Goal: Task Accomplishment & Management: Complete application form

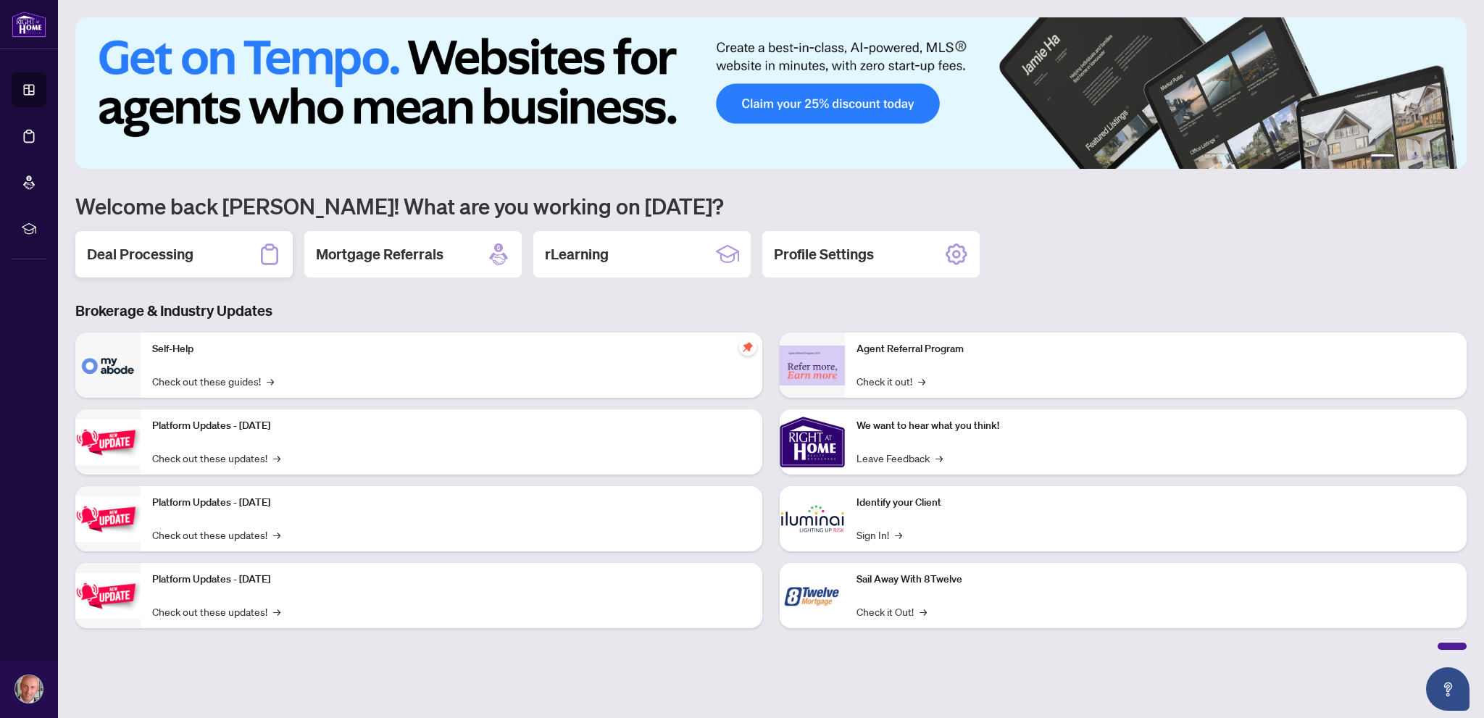
click at [193, 257] on h2 "Deal Processing" at bounding box center [140, 254] width 107 height 20
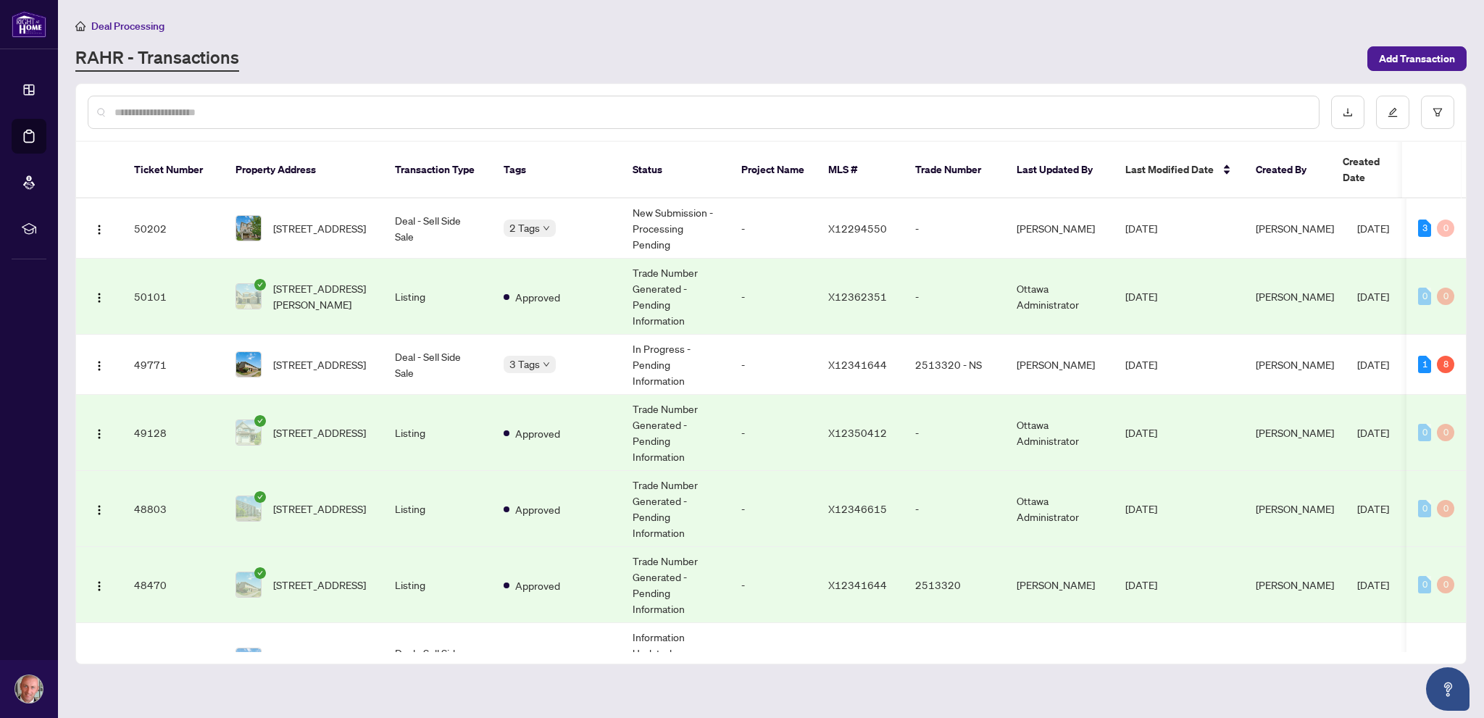
click at [287, 114] on input "text" at bounding box center [710, 112] width 1193 height 16
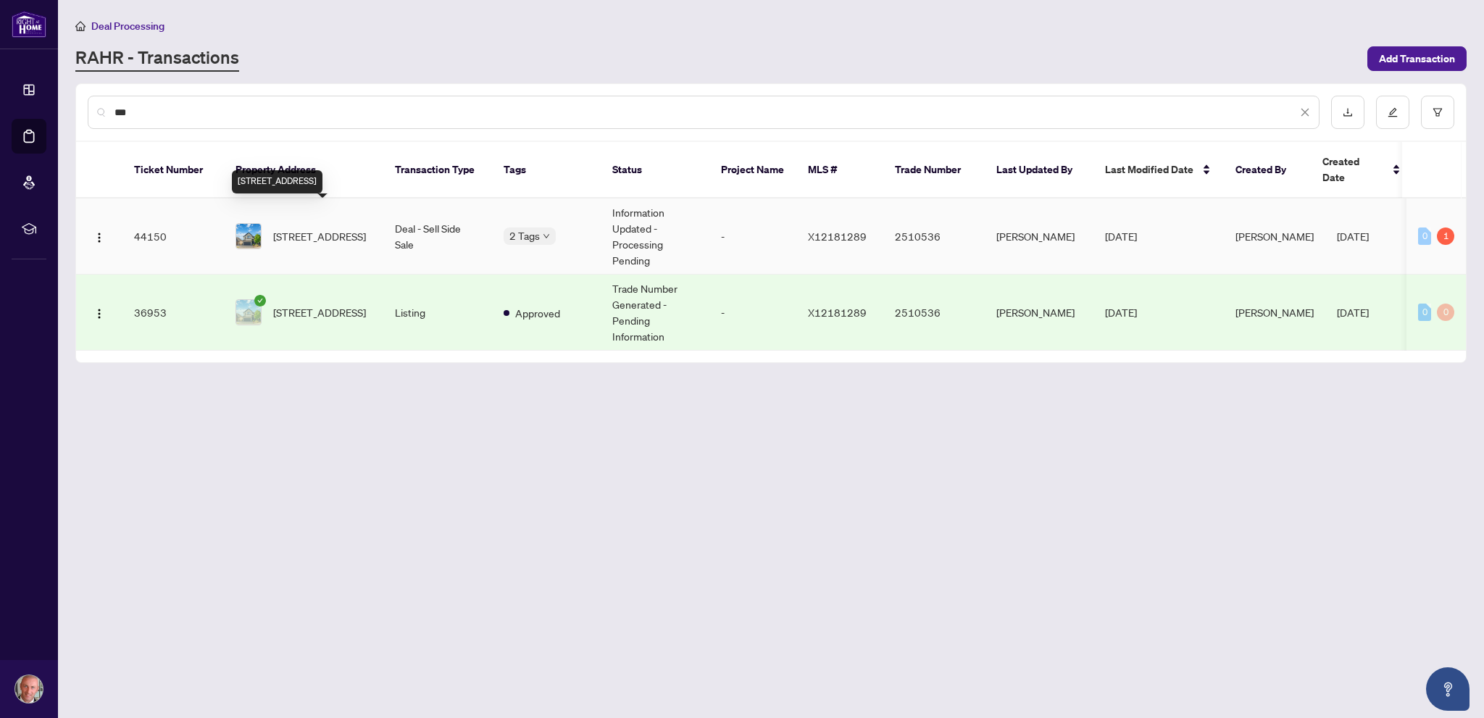
type input "***"
click at [328, 228] on span "[STREET_ADDRESS]" at bounding box center [319, 236] width 93 height 16
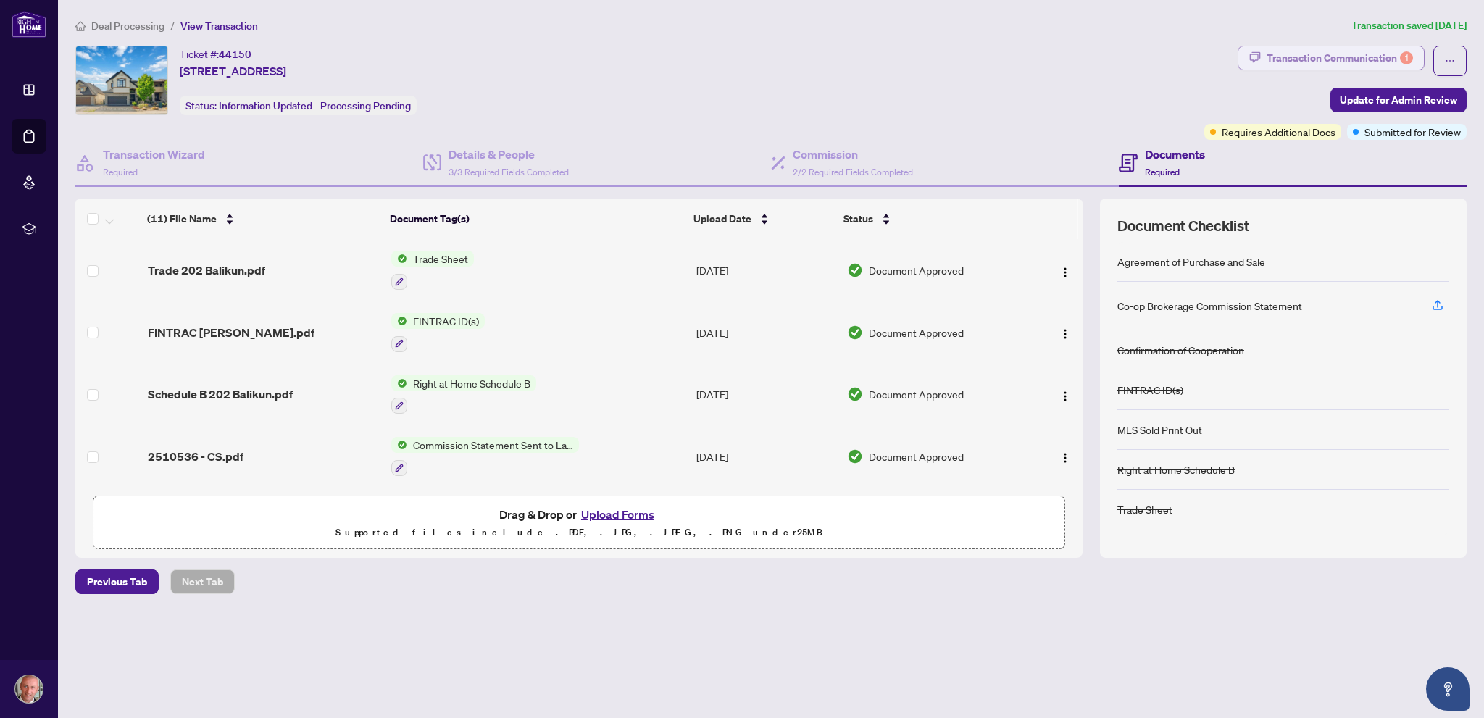
click at [1352, 51] on div "Transaction Communication 1" at bounding box center [1340, 57] width 146 height 23
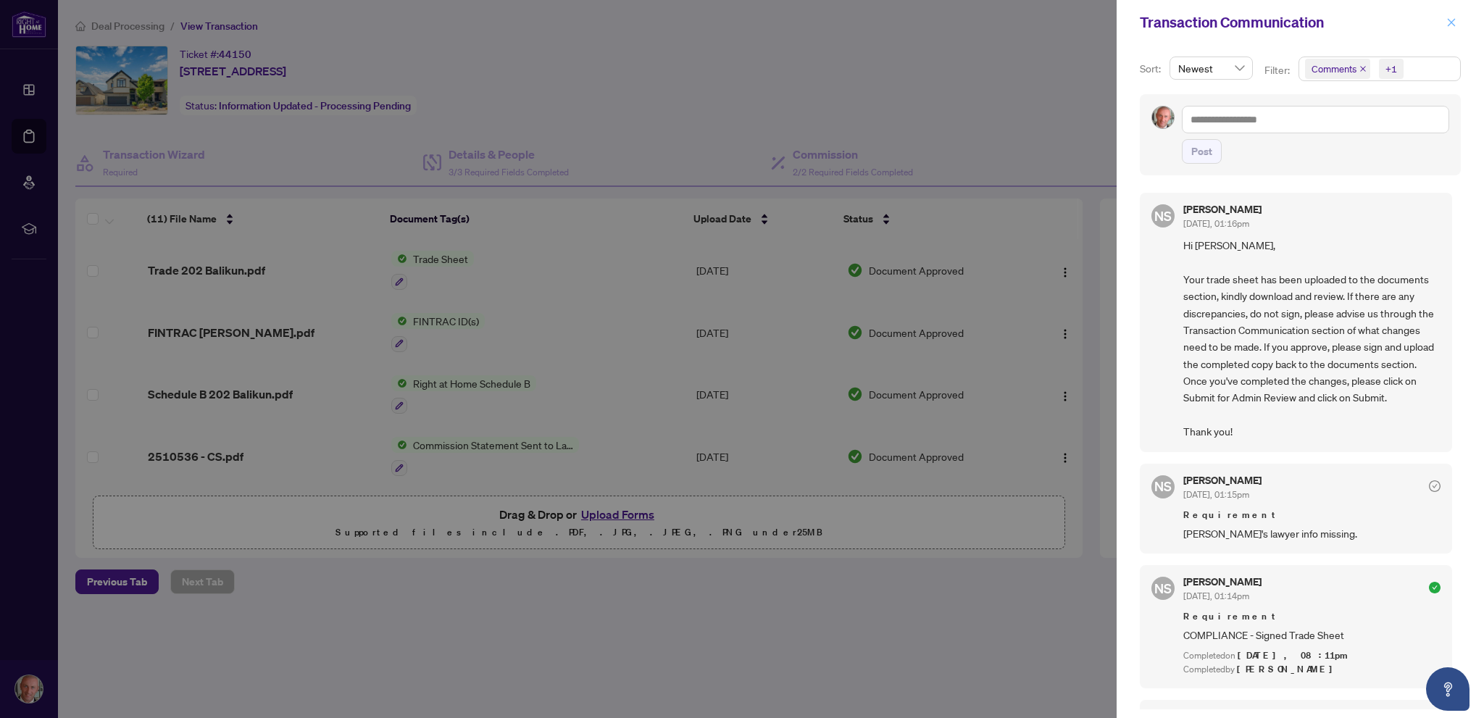
click at [1447, 20] on icon "close" at bounding box center [1451, 22] width 10 height 10
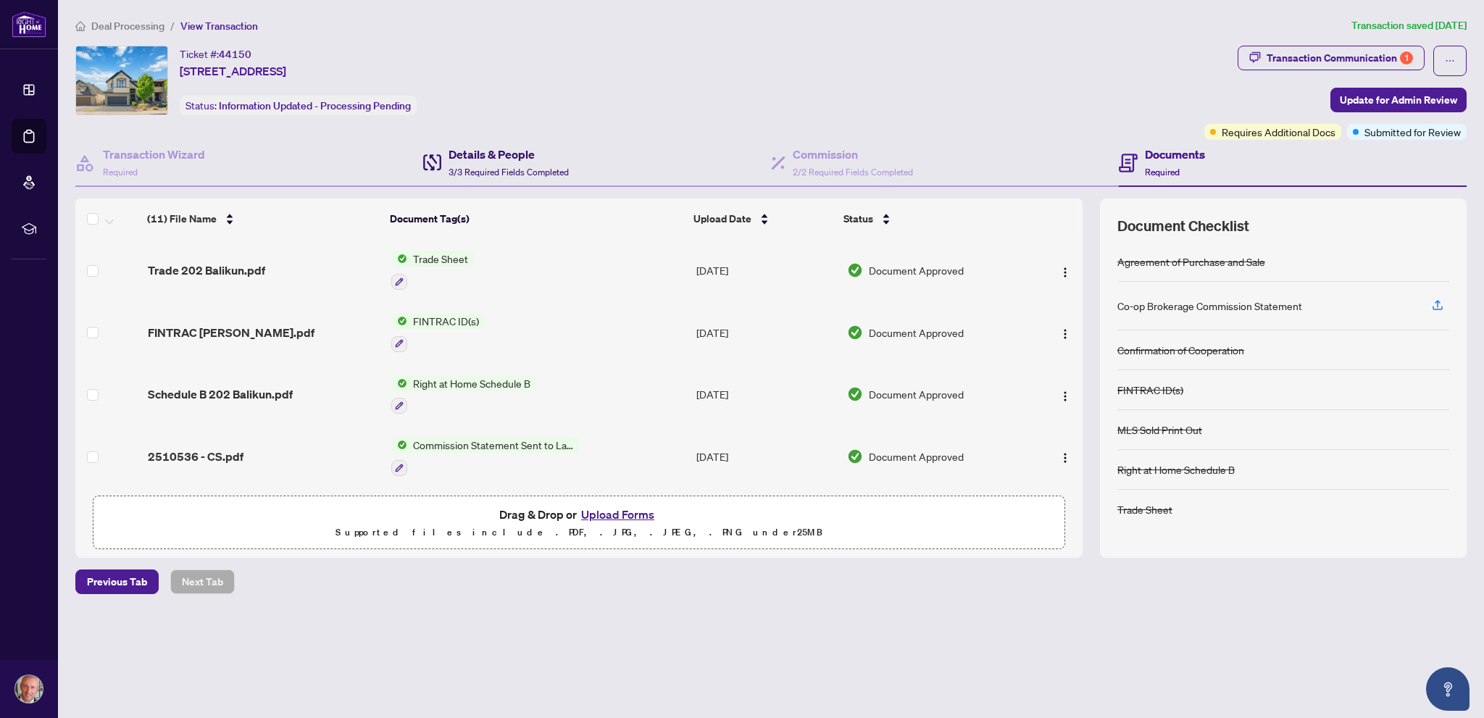
click at [530, 158] on h4 "Details & People" at bounding box center [509, 154] width 120 height 17
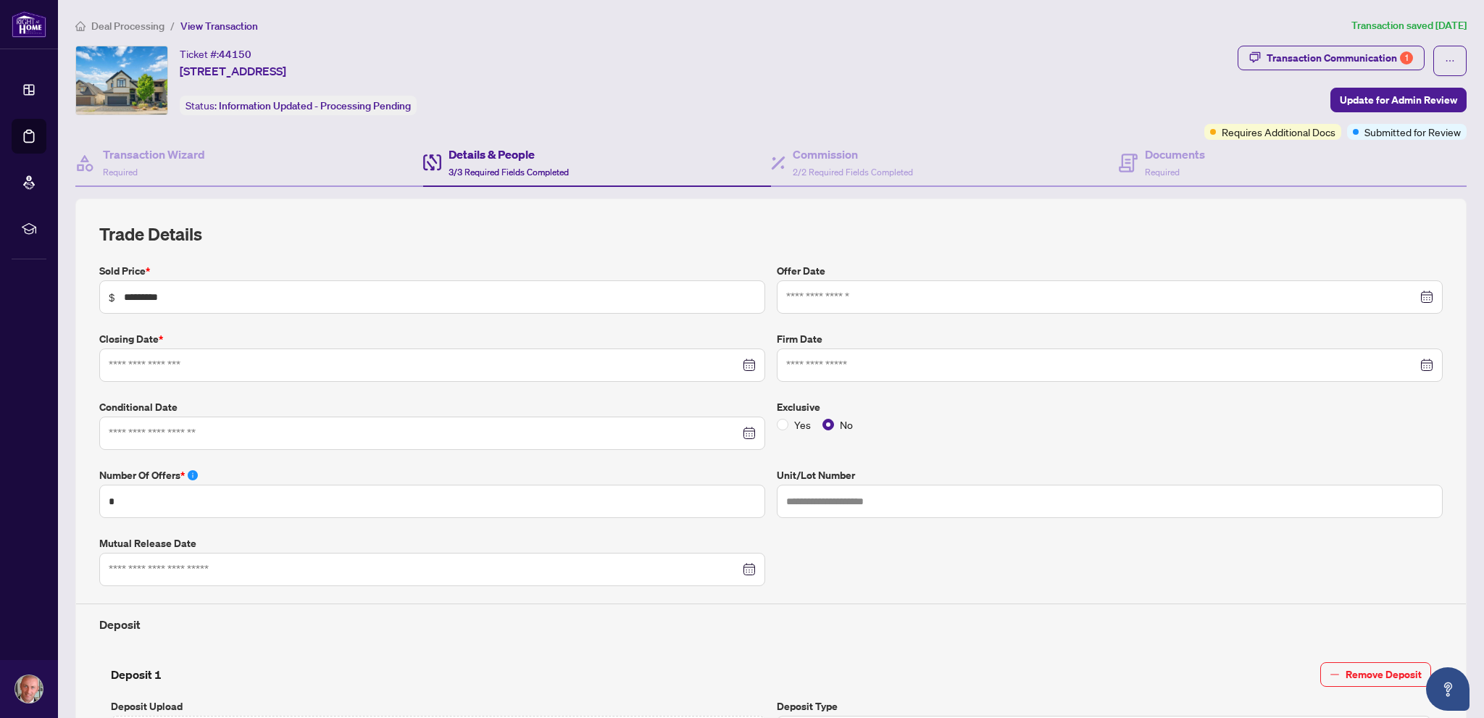
type input "**********"
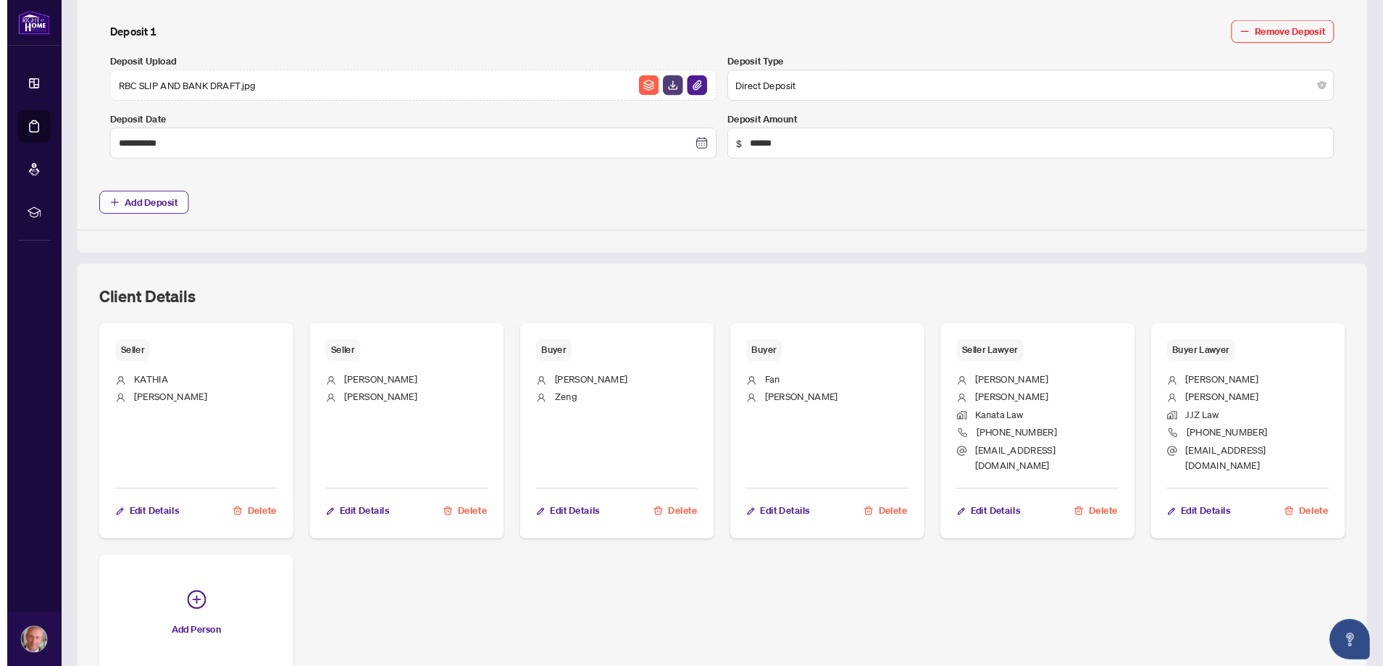
scroll to position [652, 0]
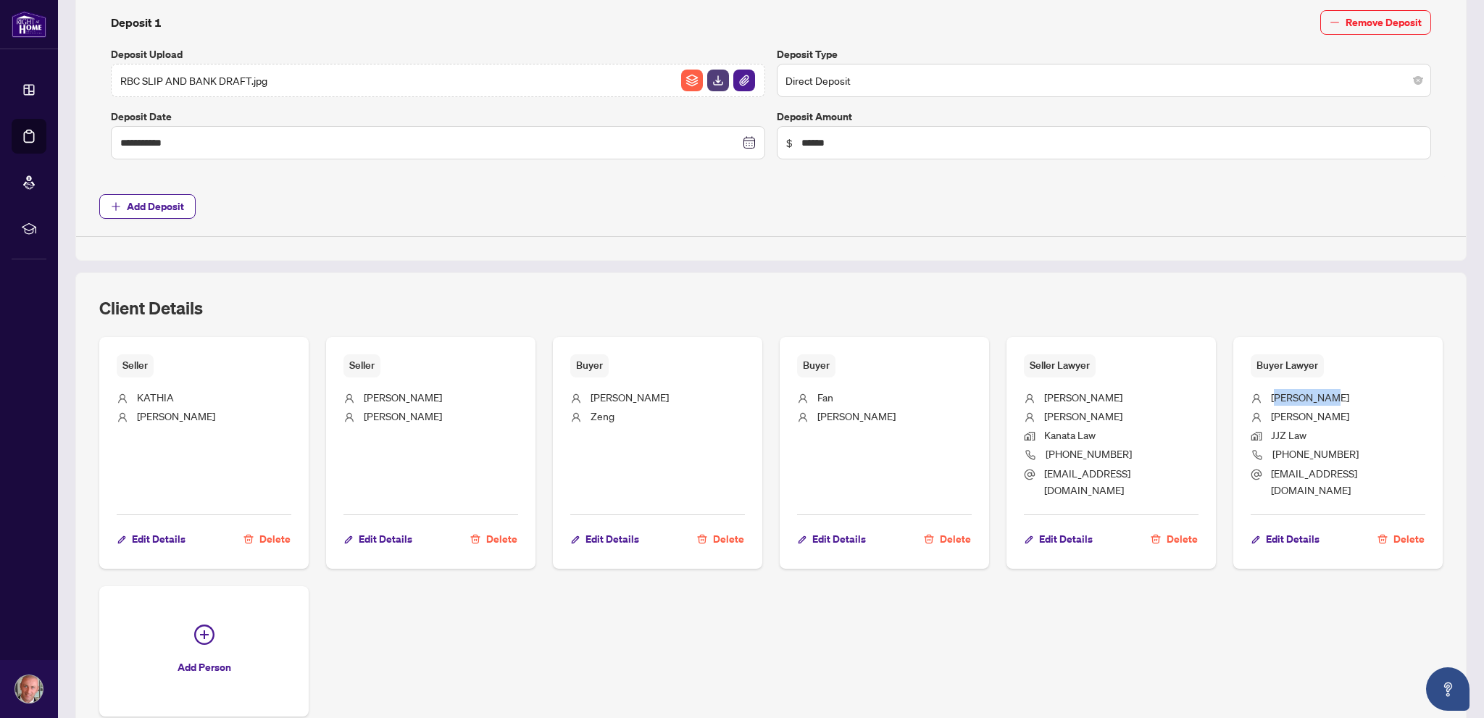
drag, startPoint x: 1309, startPoint y: 391, endPoint x: 1264, endPoint y: 396, distance: 45.3
click at [1264, 396] on li "[PERSON_NAME]" at bounding box center [1338, 398] width 175 height 19
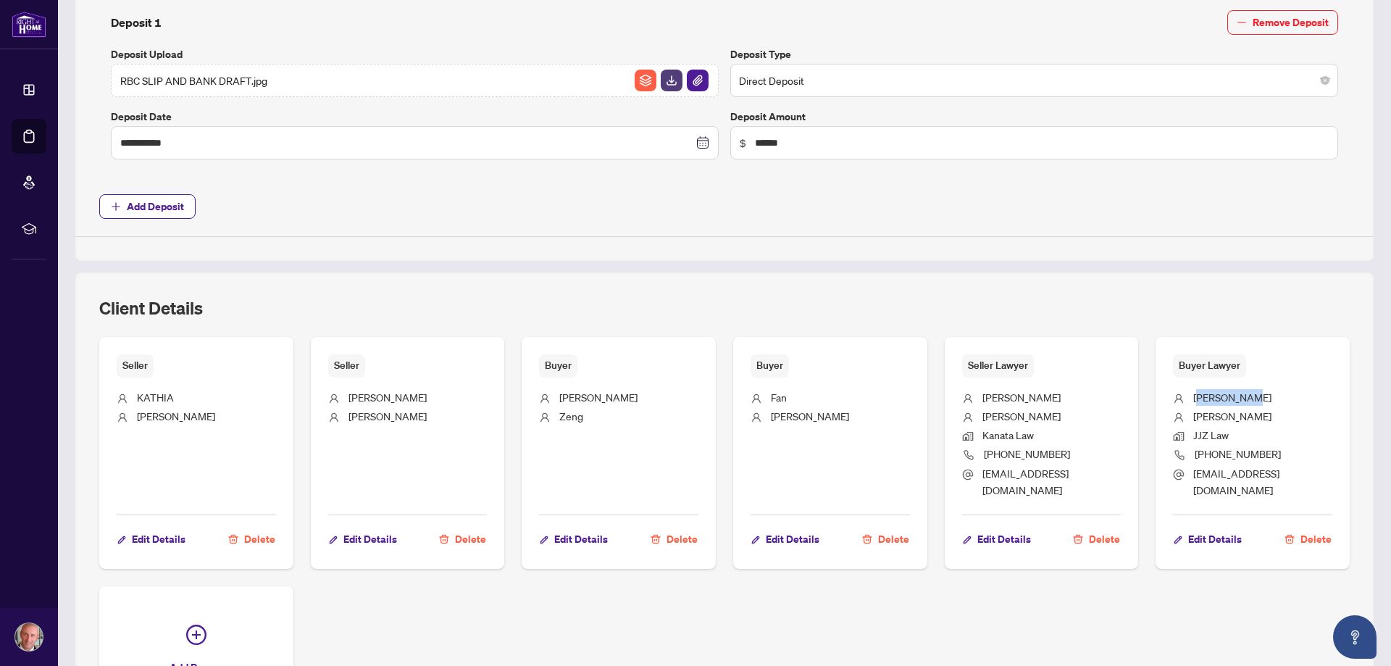
scroll to position [653, 0]
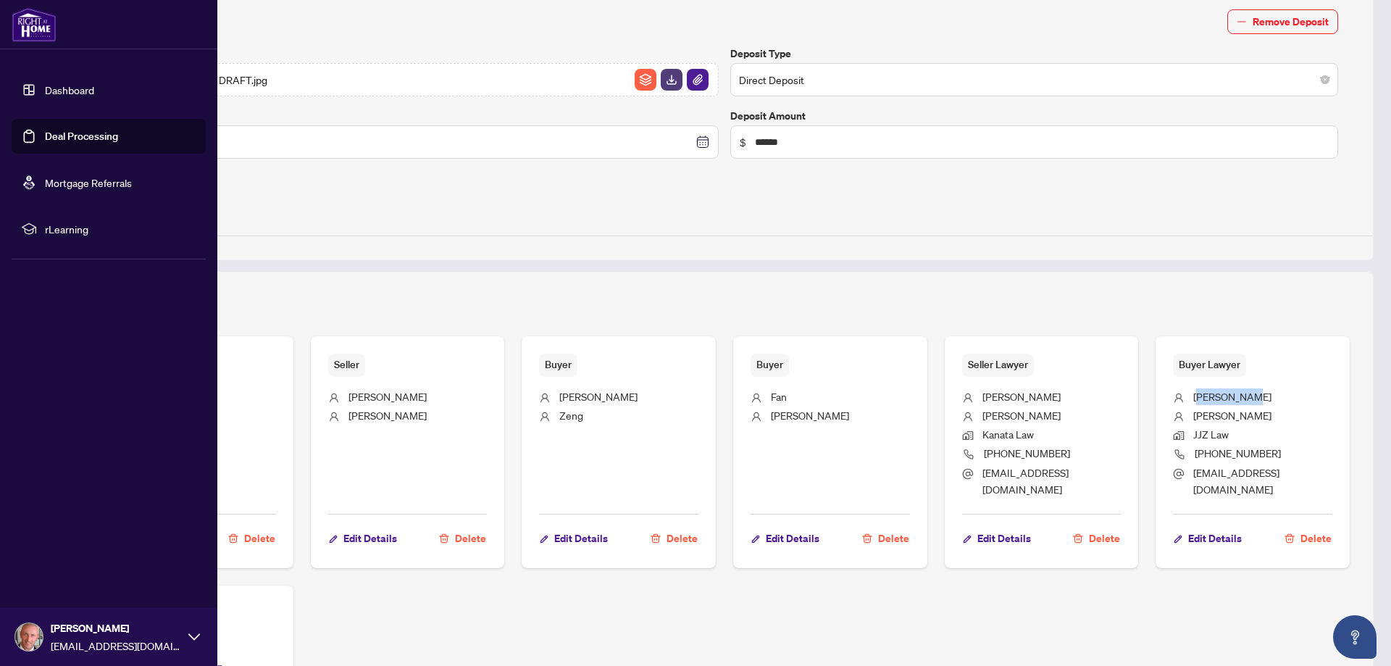
click at [73, 130] on link "Deal Processing" at bounding box center [81, 136] width 73 height 13
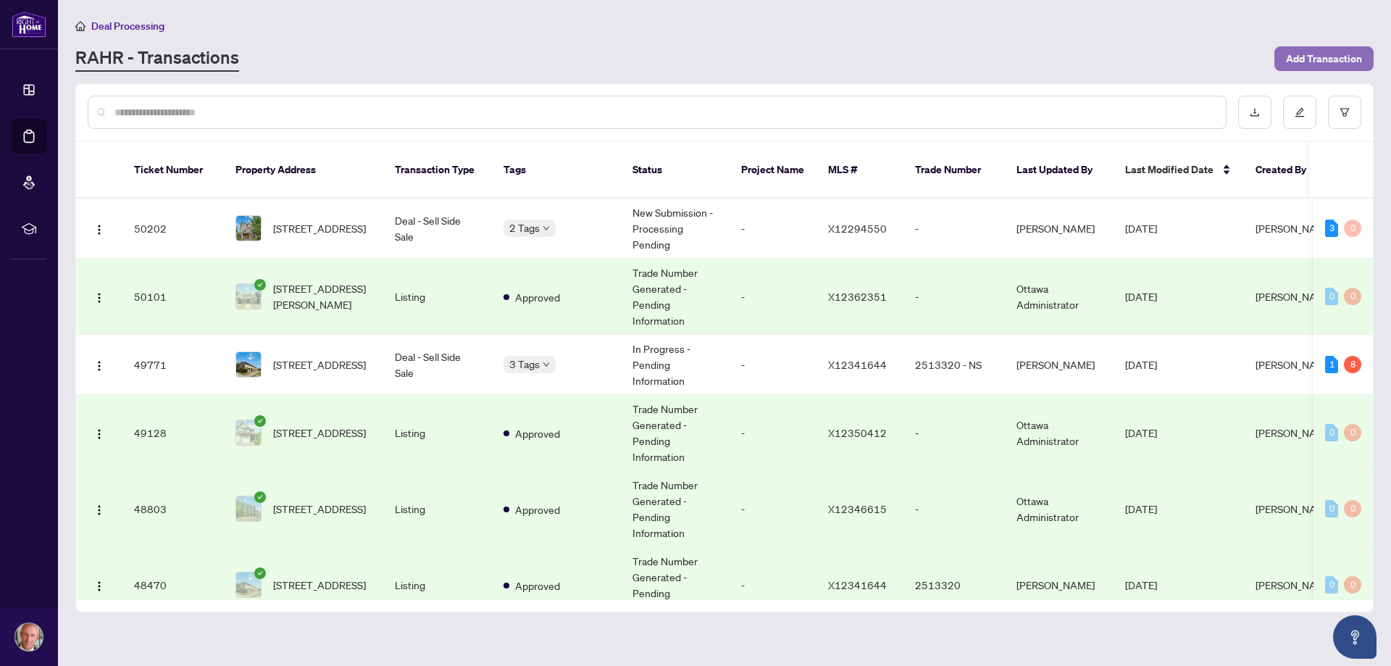
click at [1297, 60] on span "Add Transaction" at bounding box center [1324, 58] width 76 height 23
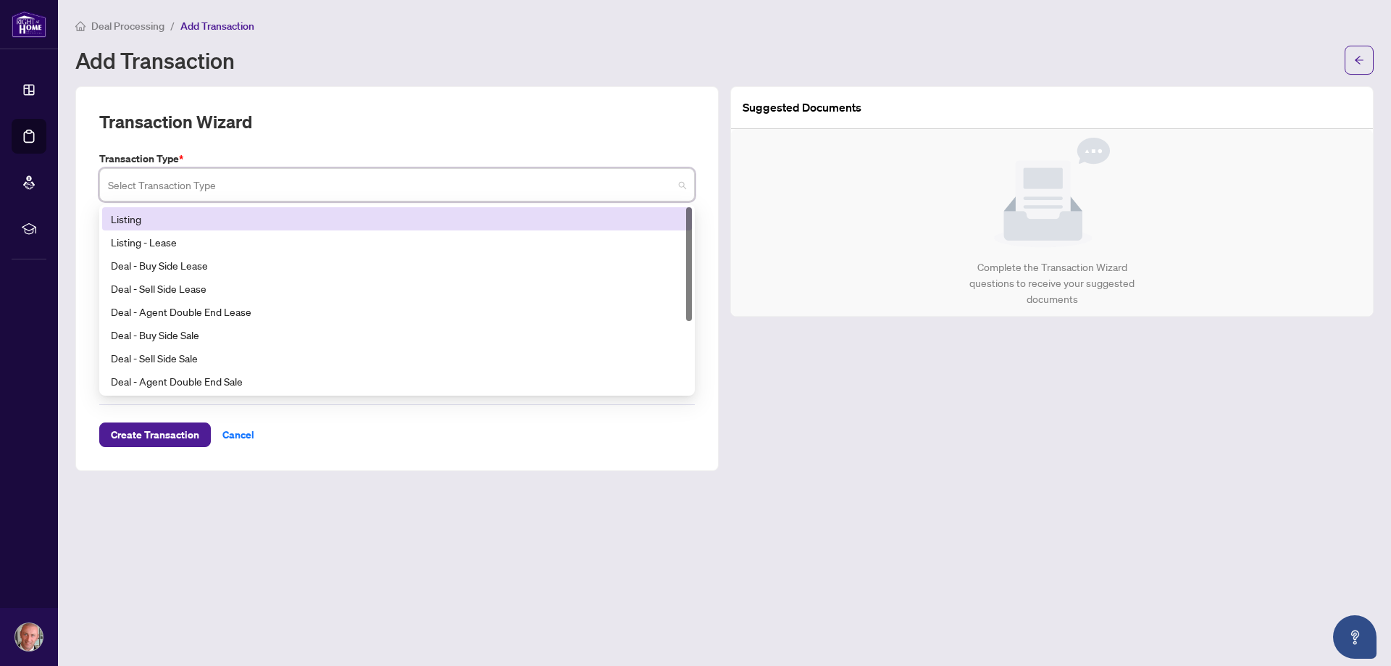
click at [170, 182] on input "search" at bounding box center [390, 187] width 565 height 32
click at [169, 222] on div "Listing" at bounding box center [397, 219] width 572 height 16
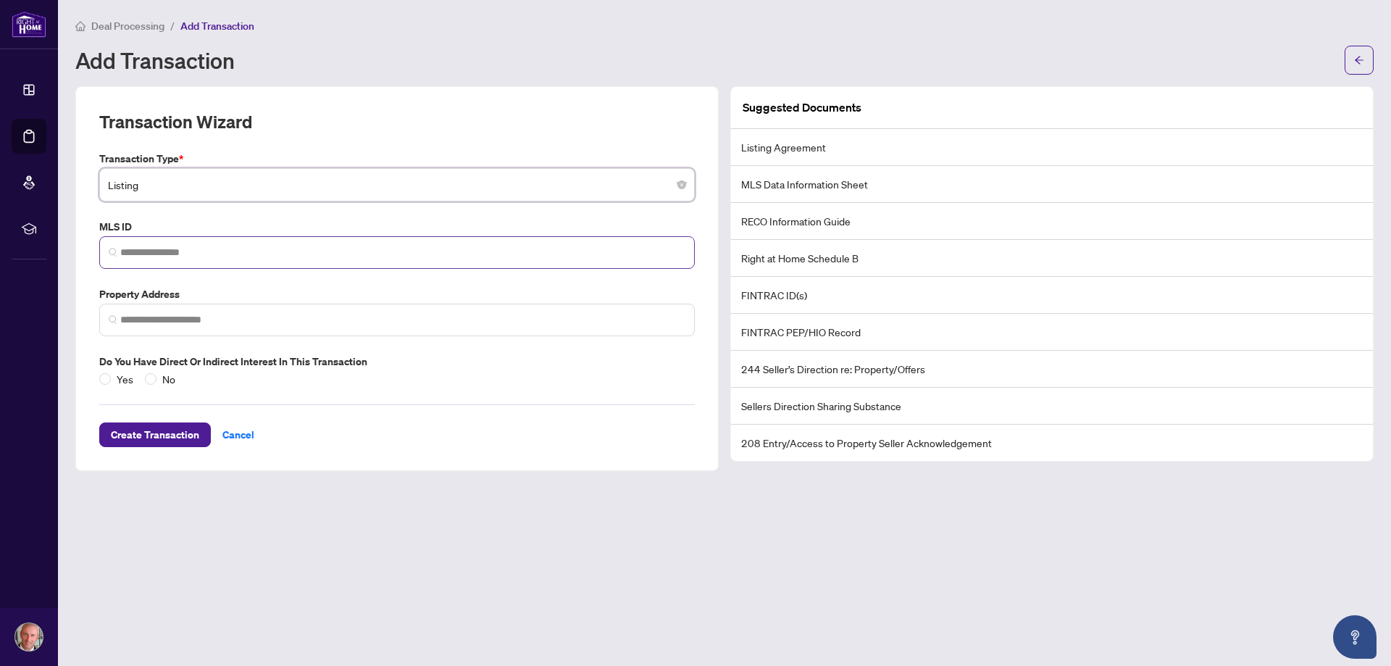
click at [173, 260] on span at bounding box center [397, 252] width 596 height 33
paste input "*********"
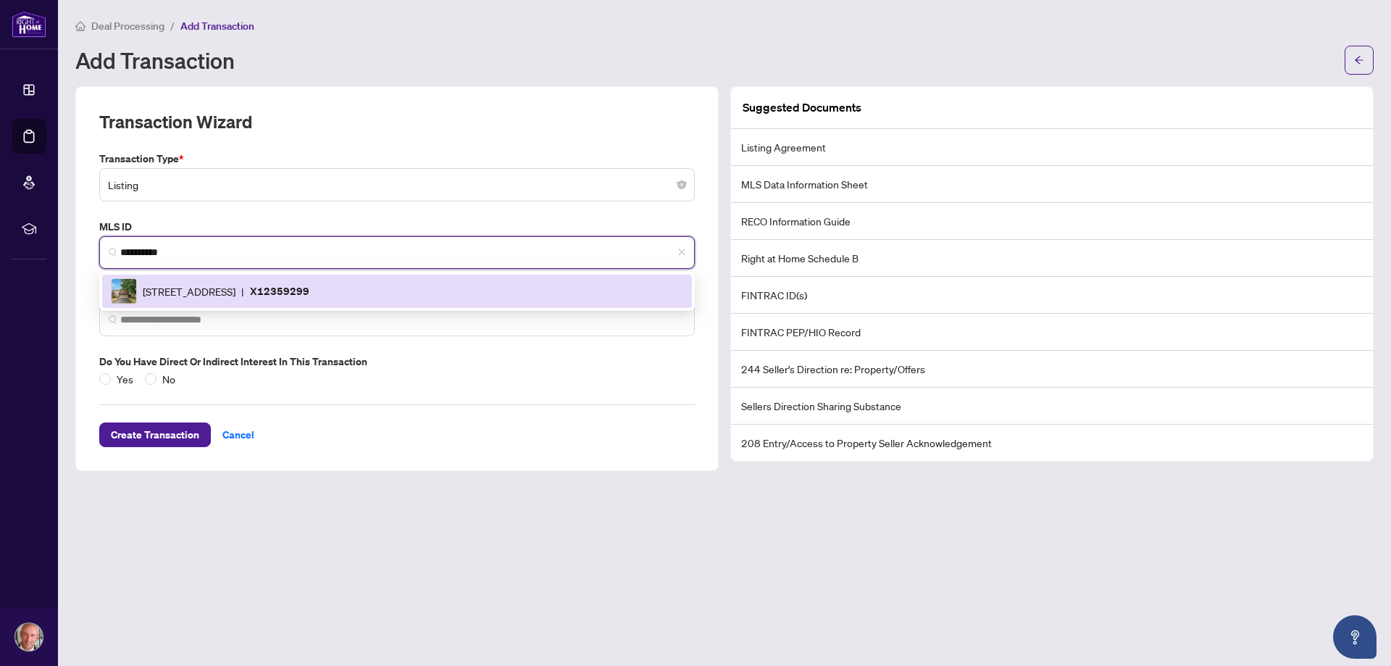
click at [172, 283] on span "[STREET_ADDRESS]" at bounding box center [189, 291] width 93 height 16
type input "*********"
type input "**********"
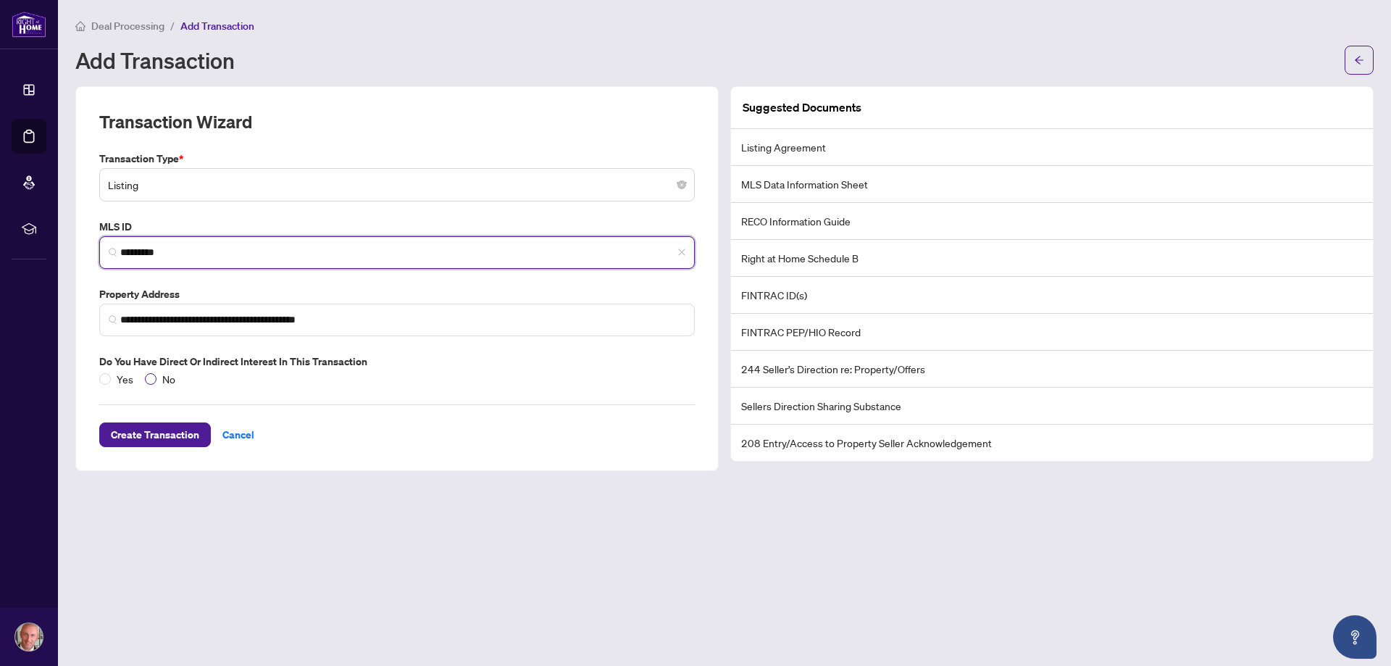
type input "*********"
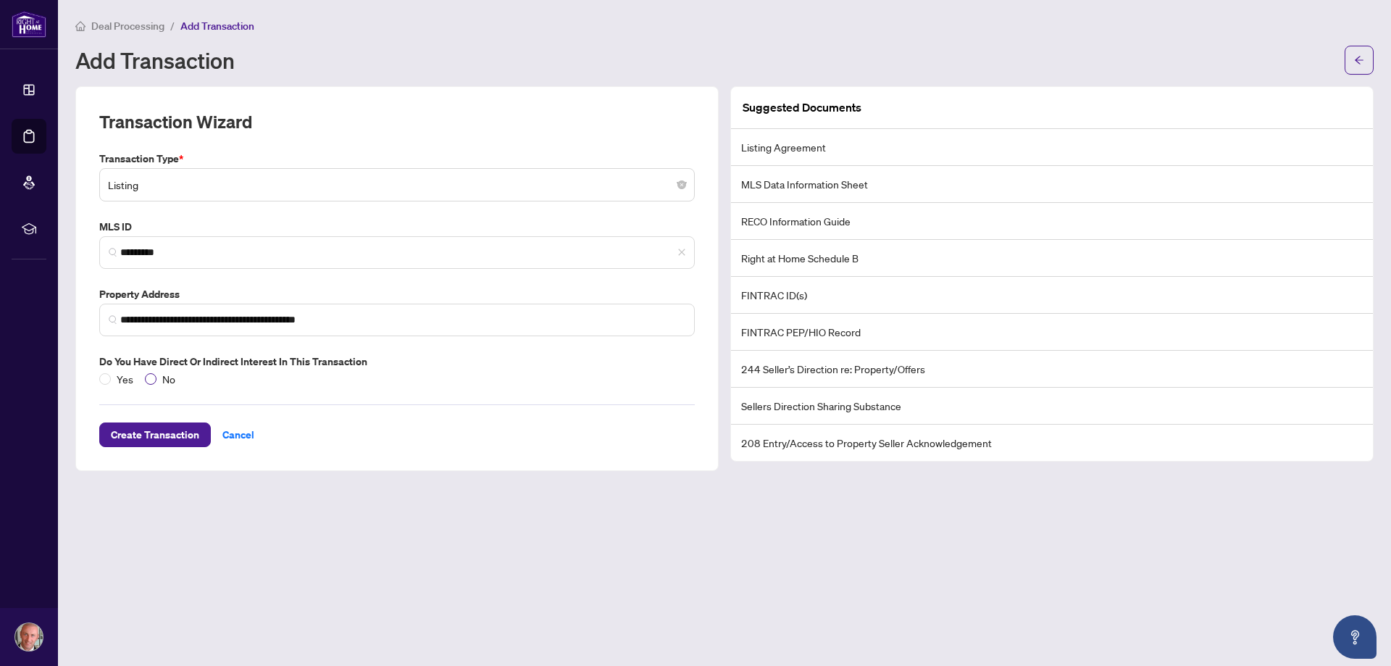
click at [151, 371] on label "No" at bounding box center [163, 379] width 36 height 16
click at [153, 429] on span "Create Transaction" at bounding box center [155, 434] width 88 height 23
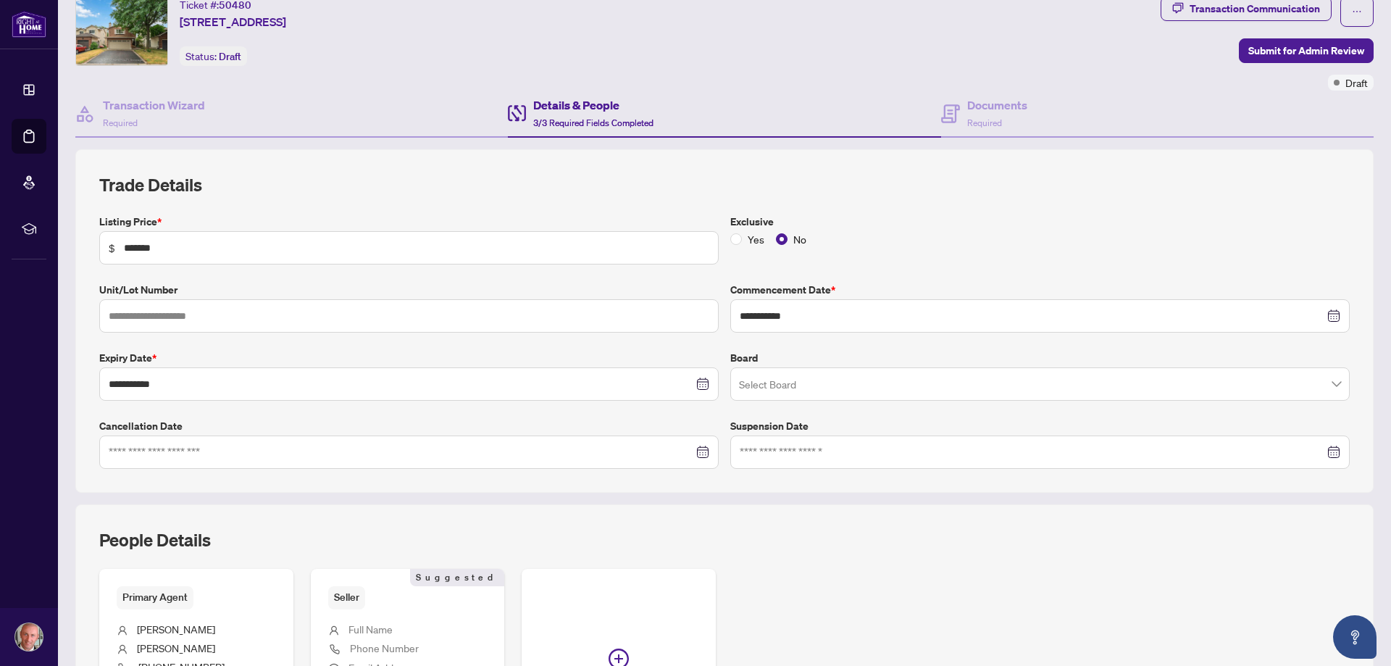
scroll to position [72, 0]
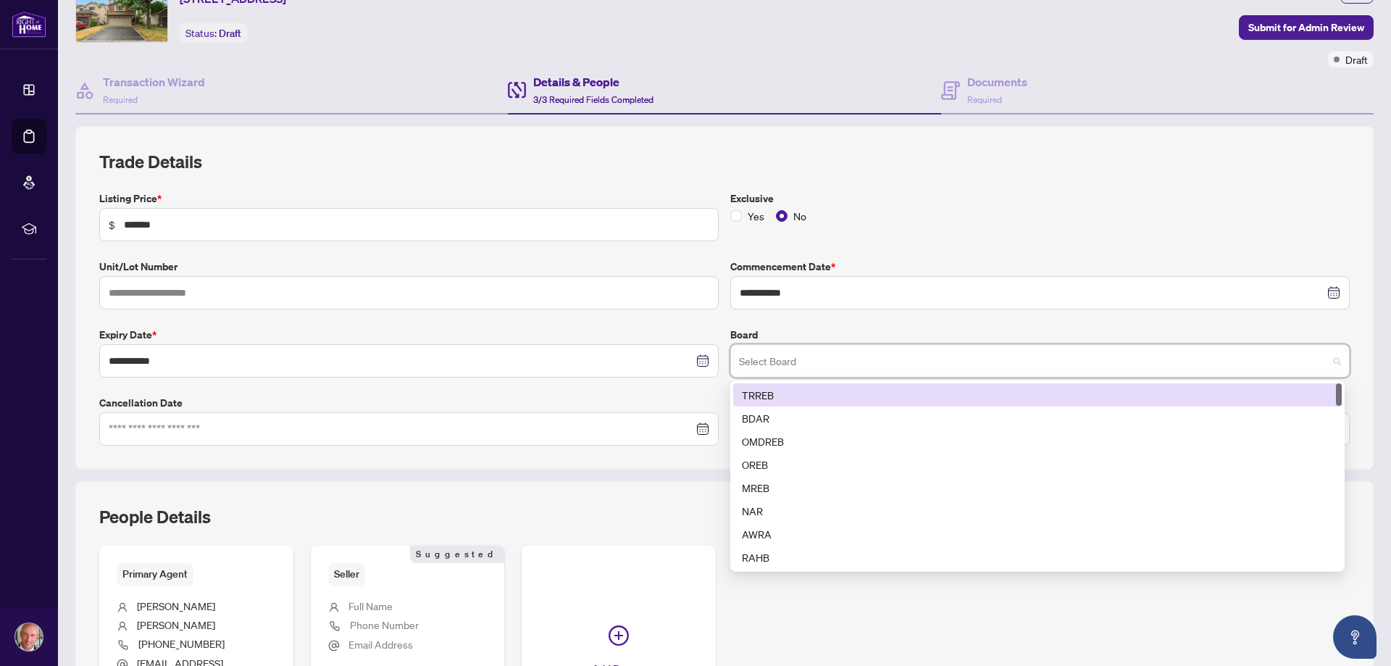
click at [775, 347] on input "search" at bounding box center [1033, 363] width 589 height 32
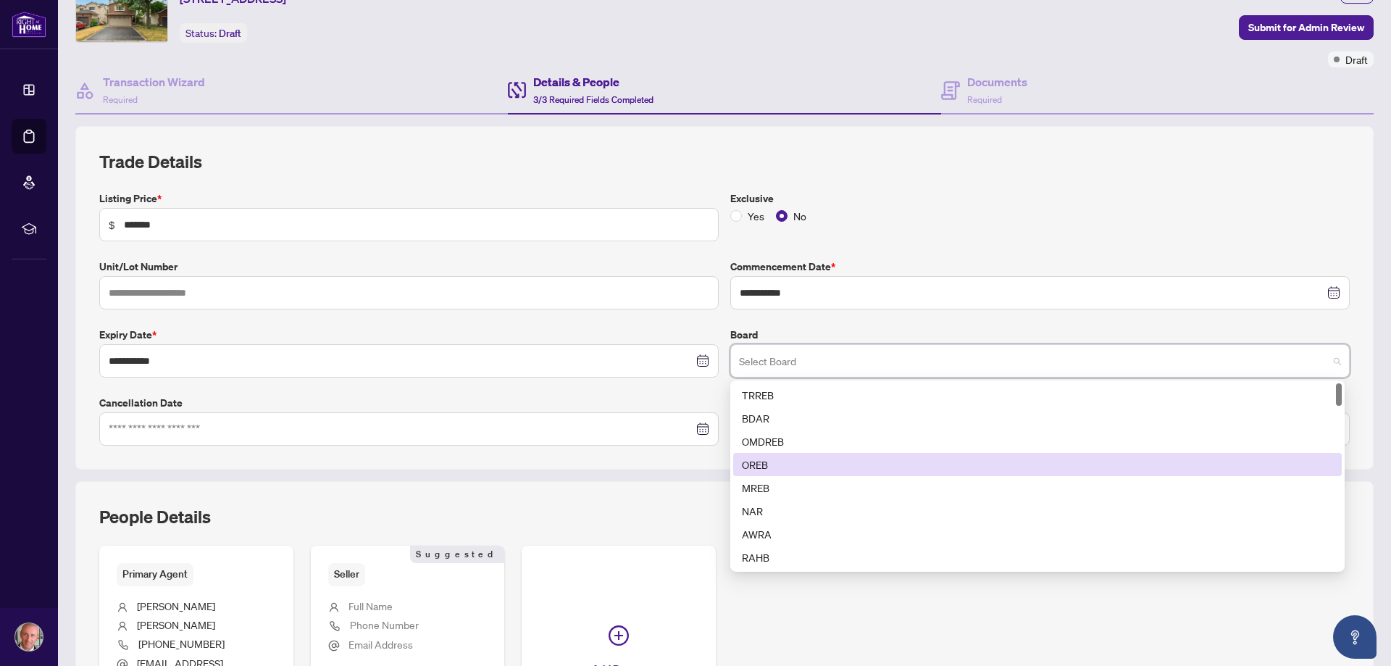
click at [770, 465] on div "OREB" at bounding box center [1037, 464] width 591 height 16
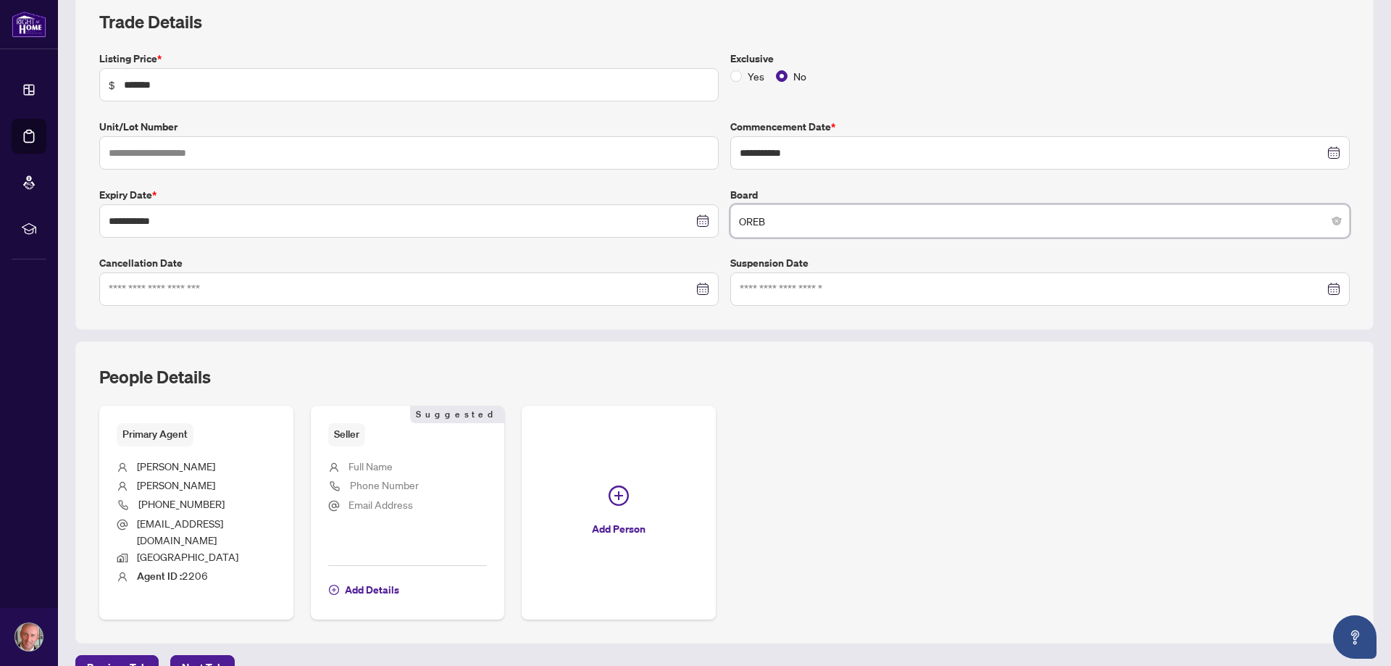
scroll to position [279, 0]
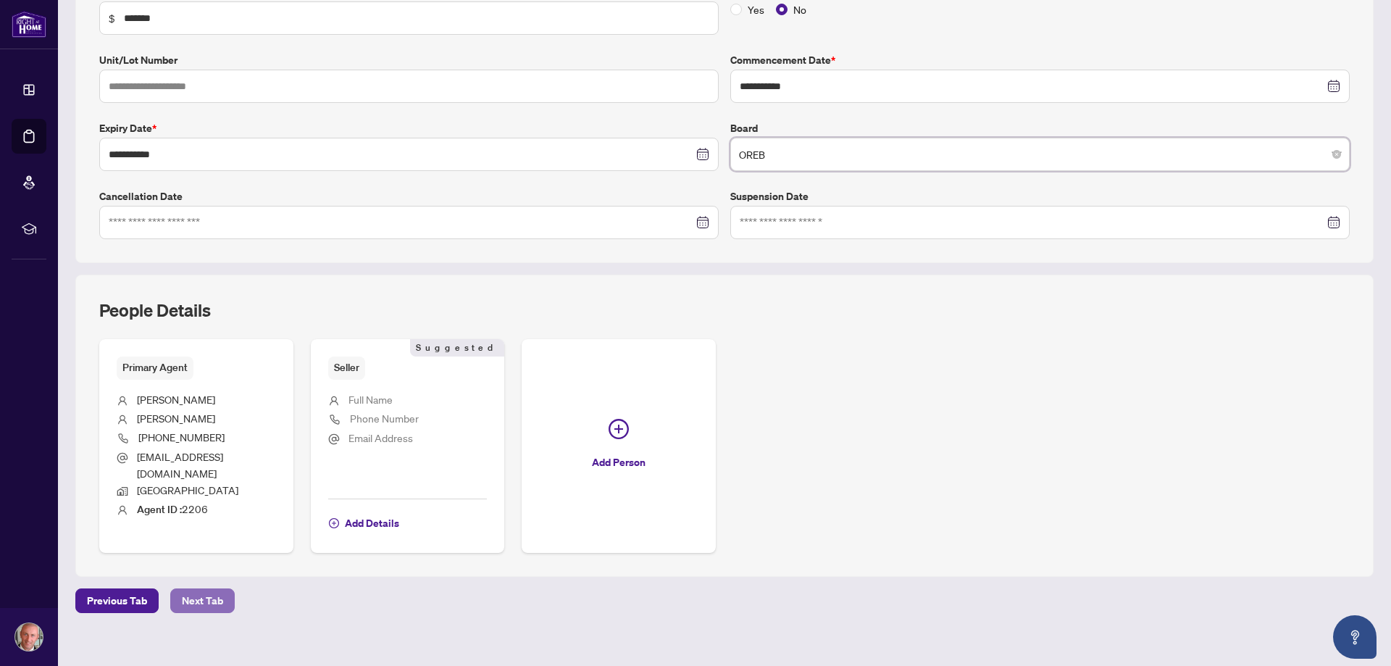
click at [203, 589] on span "Next Tab" at bounding box center [202, 600] width 41 height 23
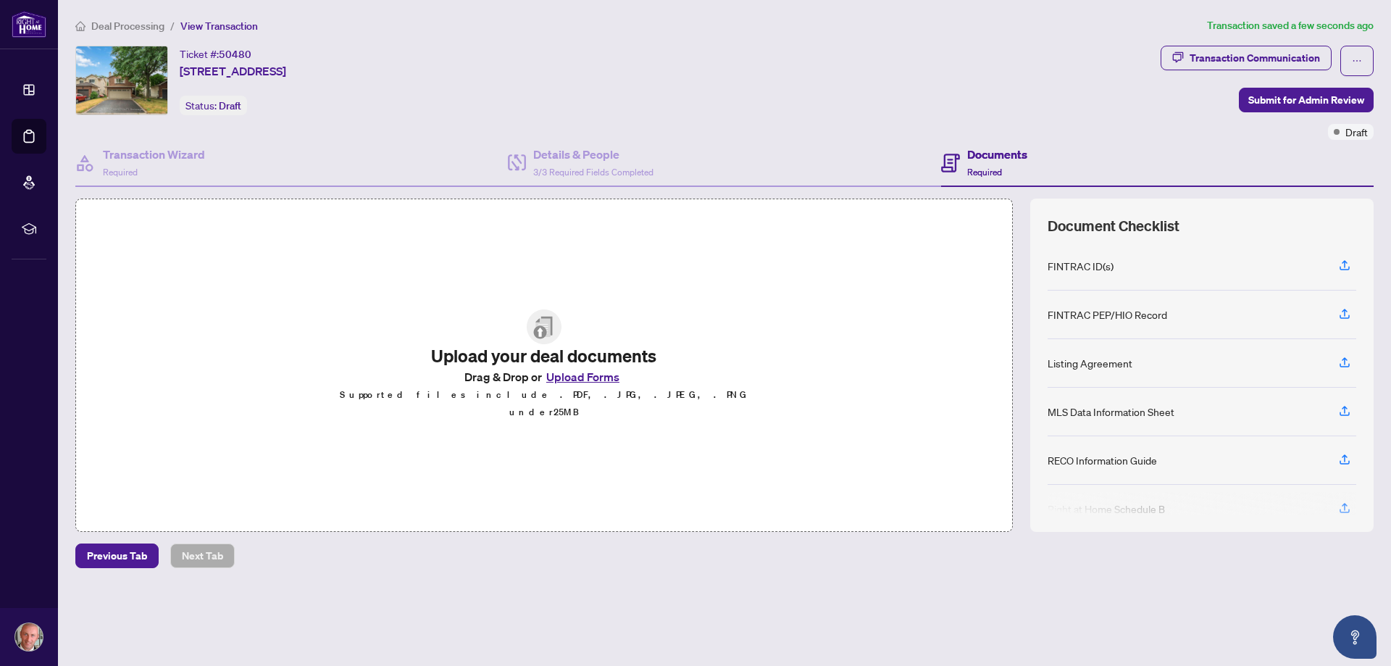
click at [583, 386] on button "Upload Forms" at bounding box center [583, 376] width 82 height 19
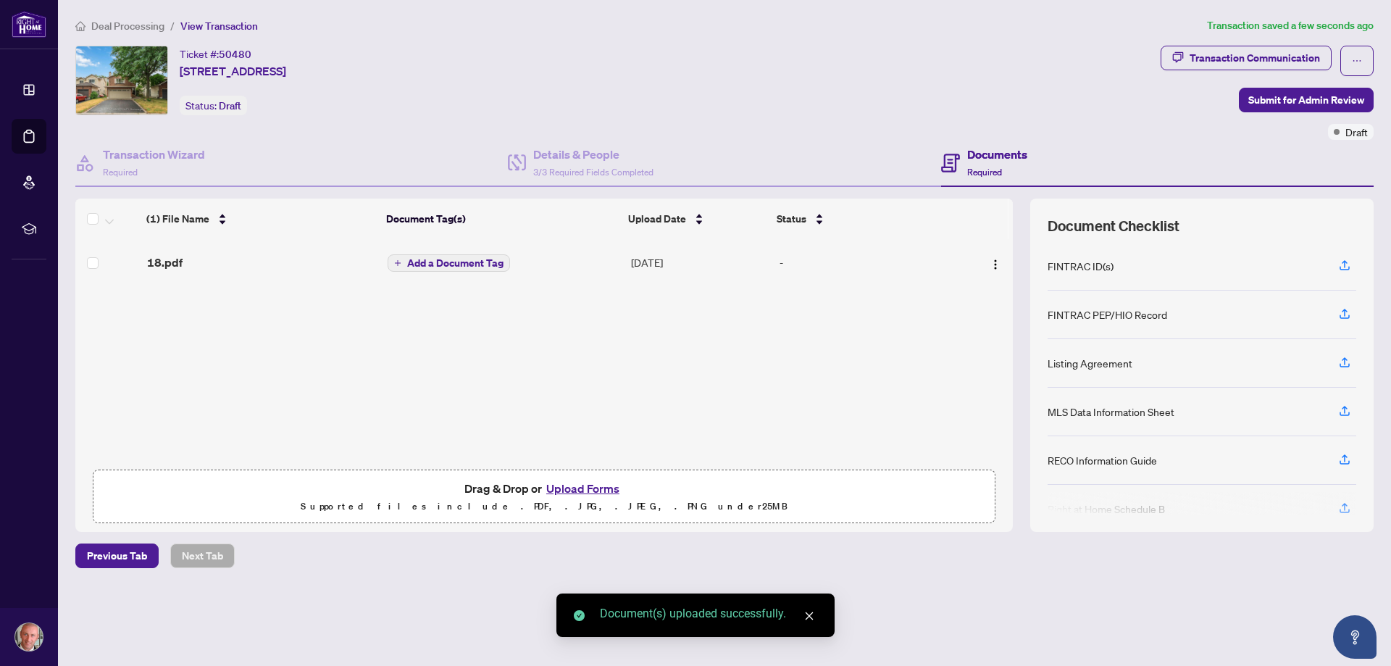
click at [583, 487] on button "Upload Forms" at bounding box center [583, 488] width 82 height 19
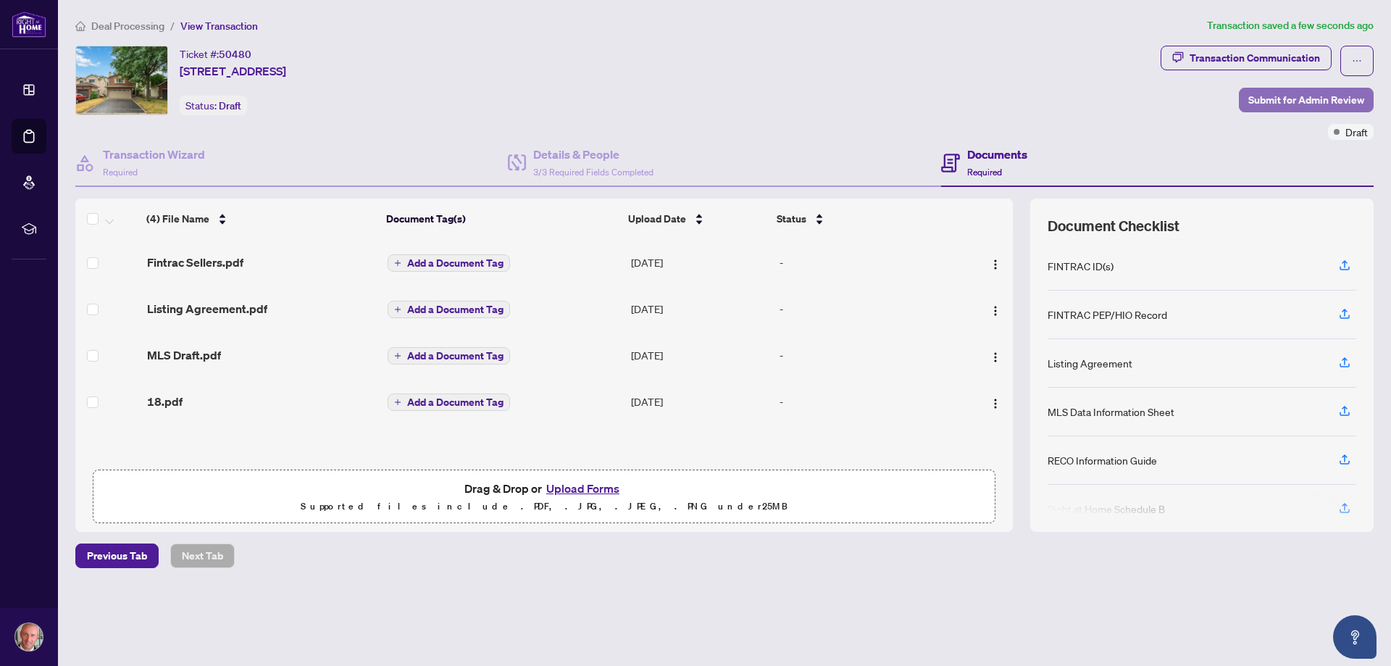
click at [1279, 97] on span "Submit for Admin Review" at bounding box center [1306, 99] width 116 height 23
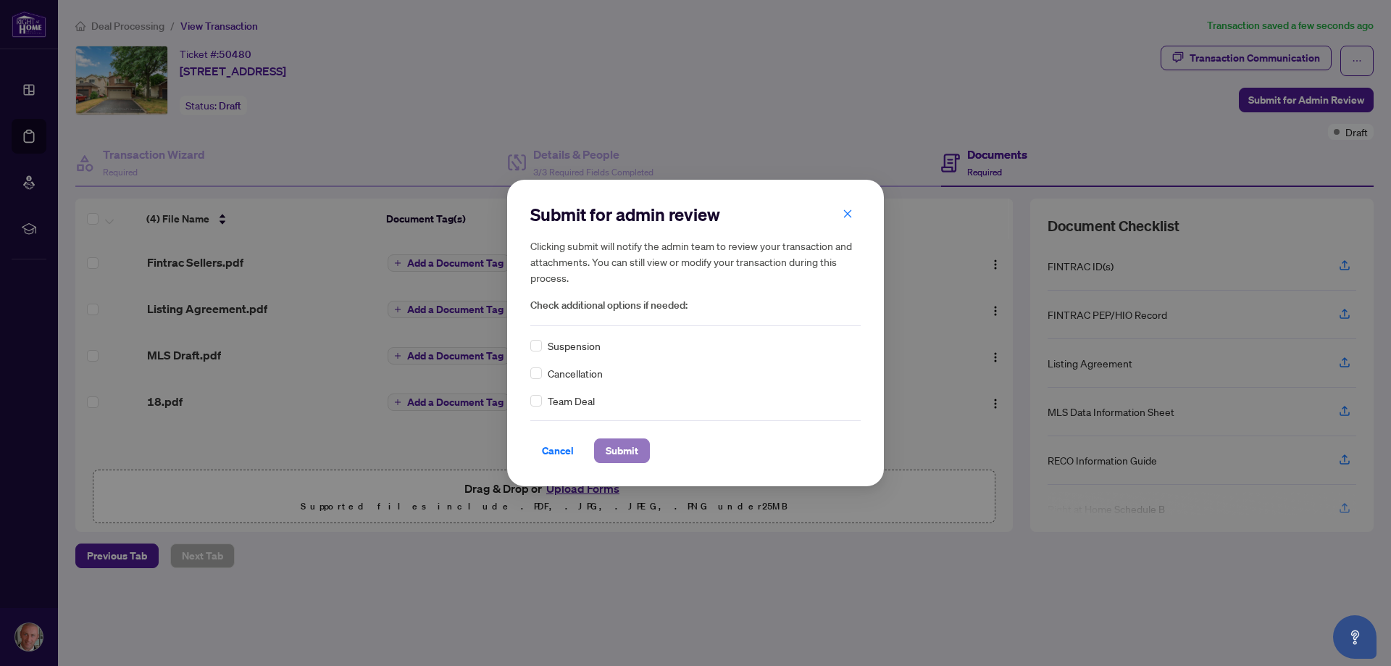
click at [635, 454] on span "Submit" at bounding box center [622, 450] width 33 height 23
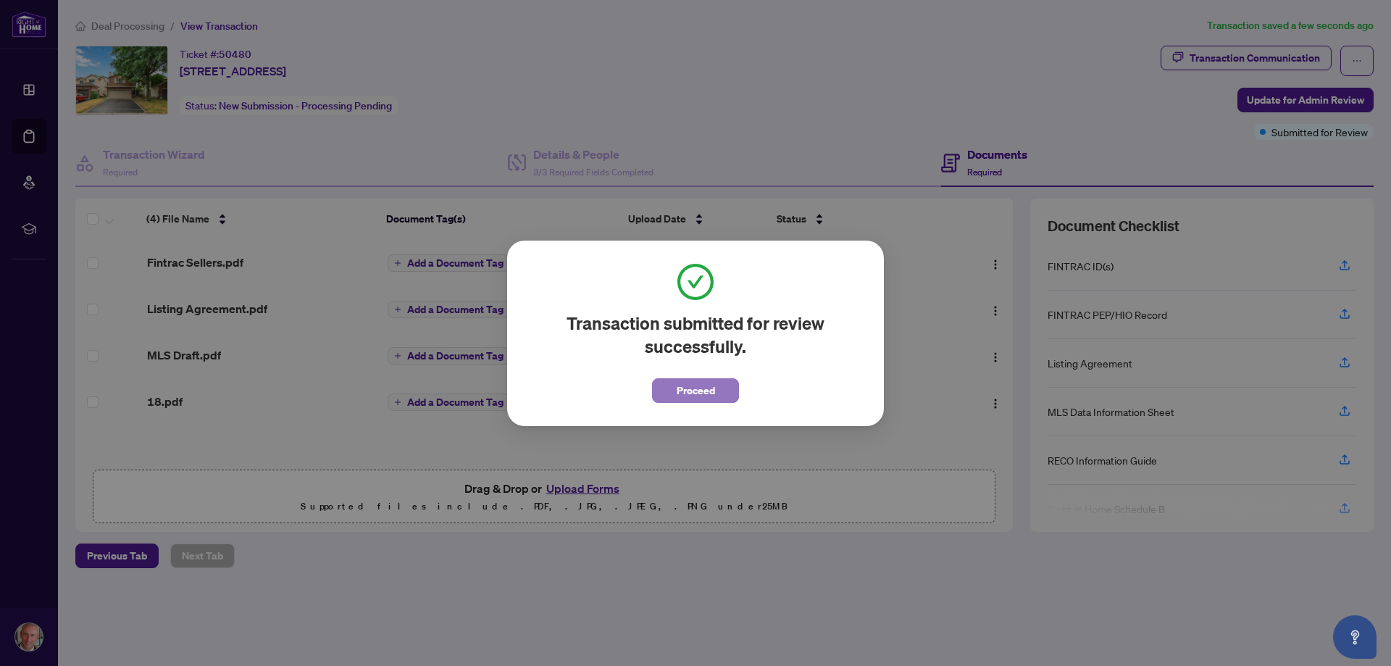
click at [712, 382] on span "Proceed" at bounding box center [696, 390] width 38 height 23
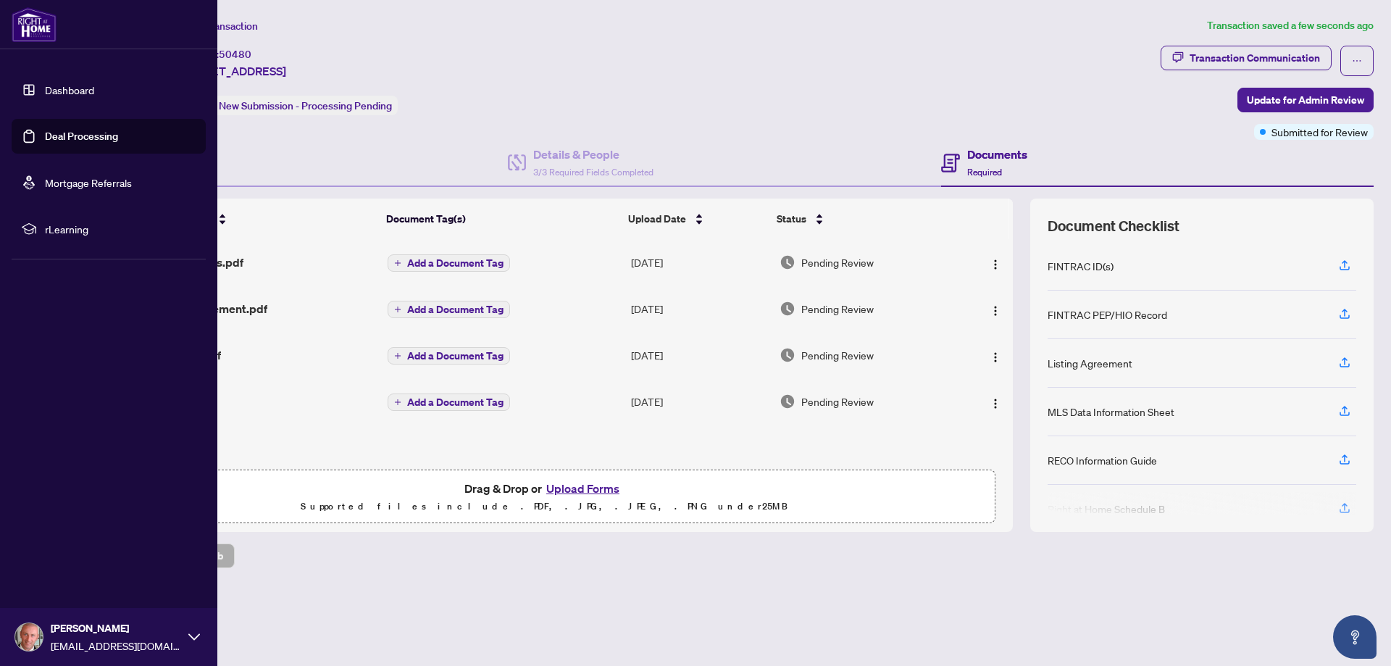
click at [46, 131] on link "Deal Processing" at bounding box center [81, 136] width 73 height 13
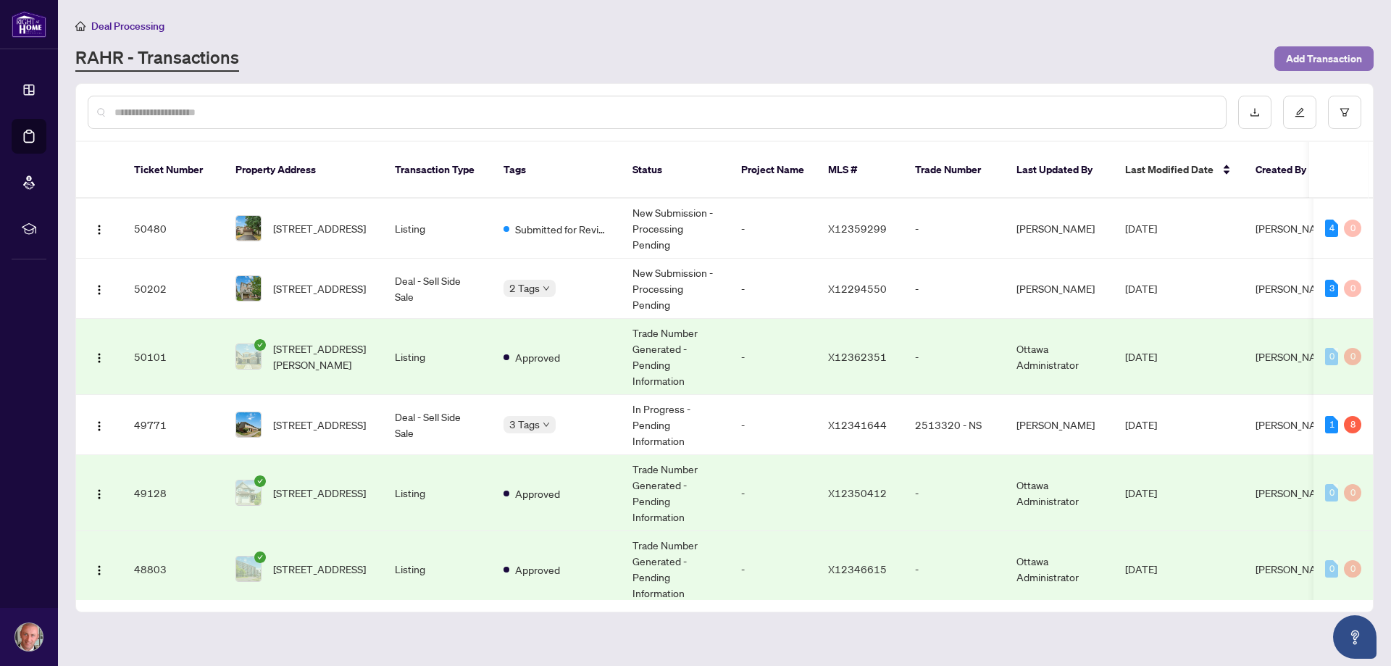
click at [1305, 59] on span "Add Transaction" at bounding box center [1324, 58] width 76 height 23
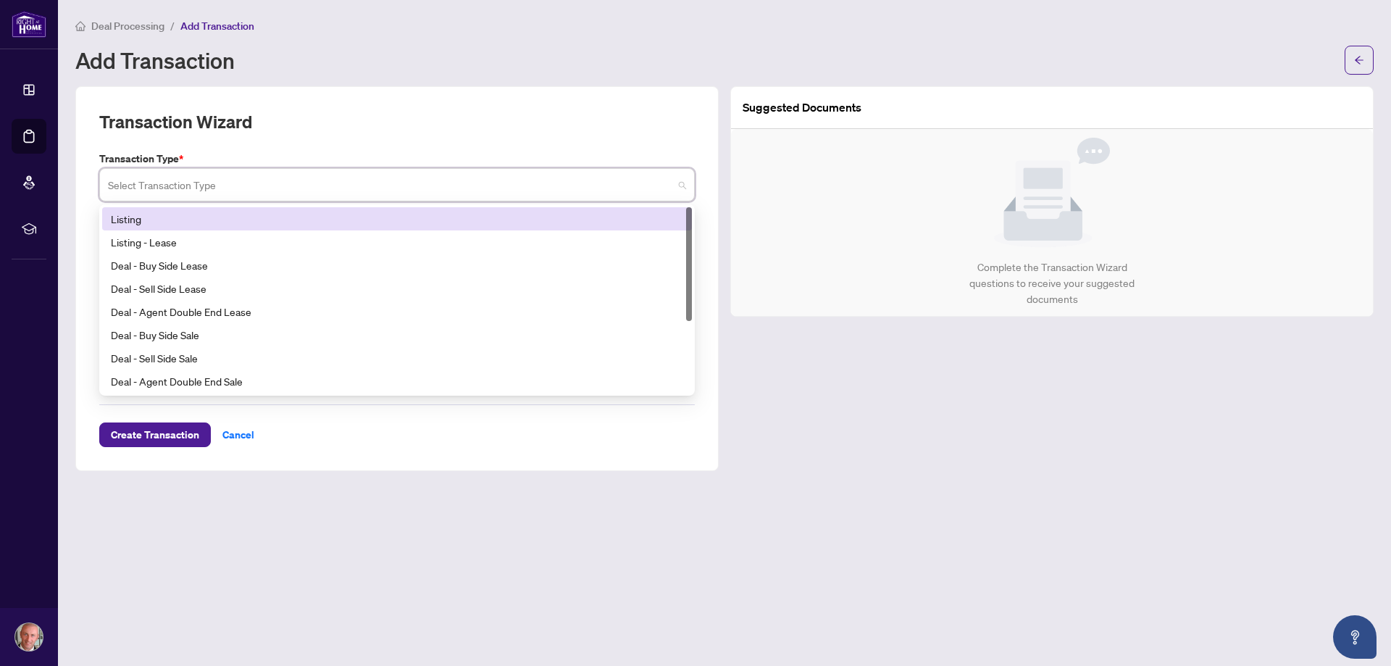
click at [312, 197] on input "search" at bounding box center [390, 187] width 565 height 32
click at [226, 221] on div "Listing" at bounding box center [397, 219] width 572 height 16
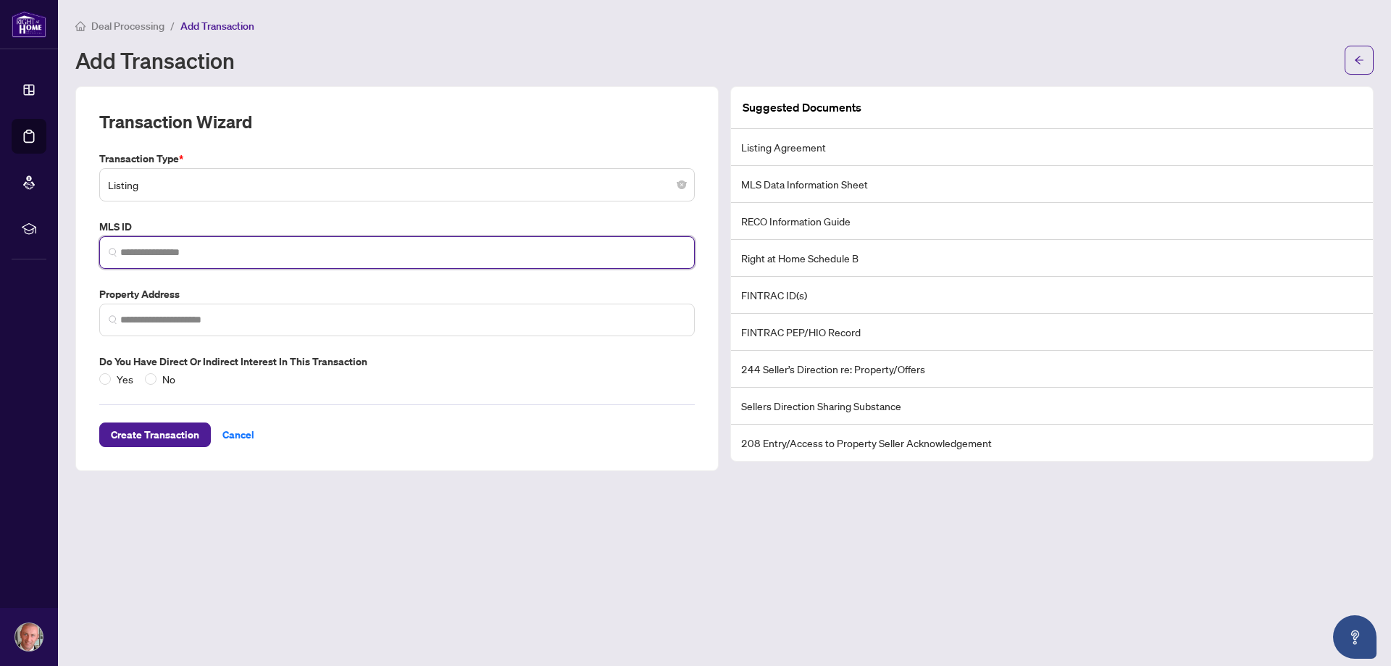
click at [230, 257] on input "search" at bounding box center [402, 252] width 565 height 15
paste input "*********"
type input "*********"
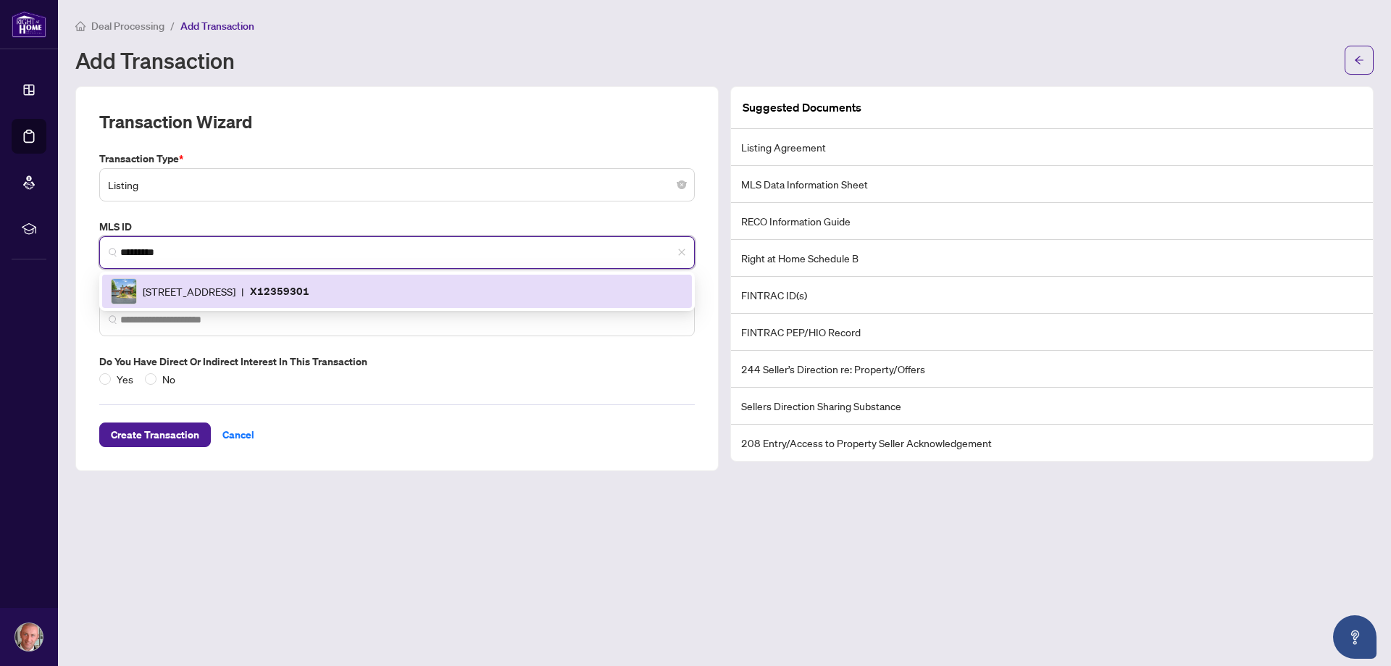
click at [235, 291] on span "[STREET_ADDRESS]" at bounding box center [189, 291] width 93 height 16
type input "**********"
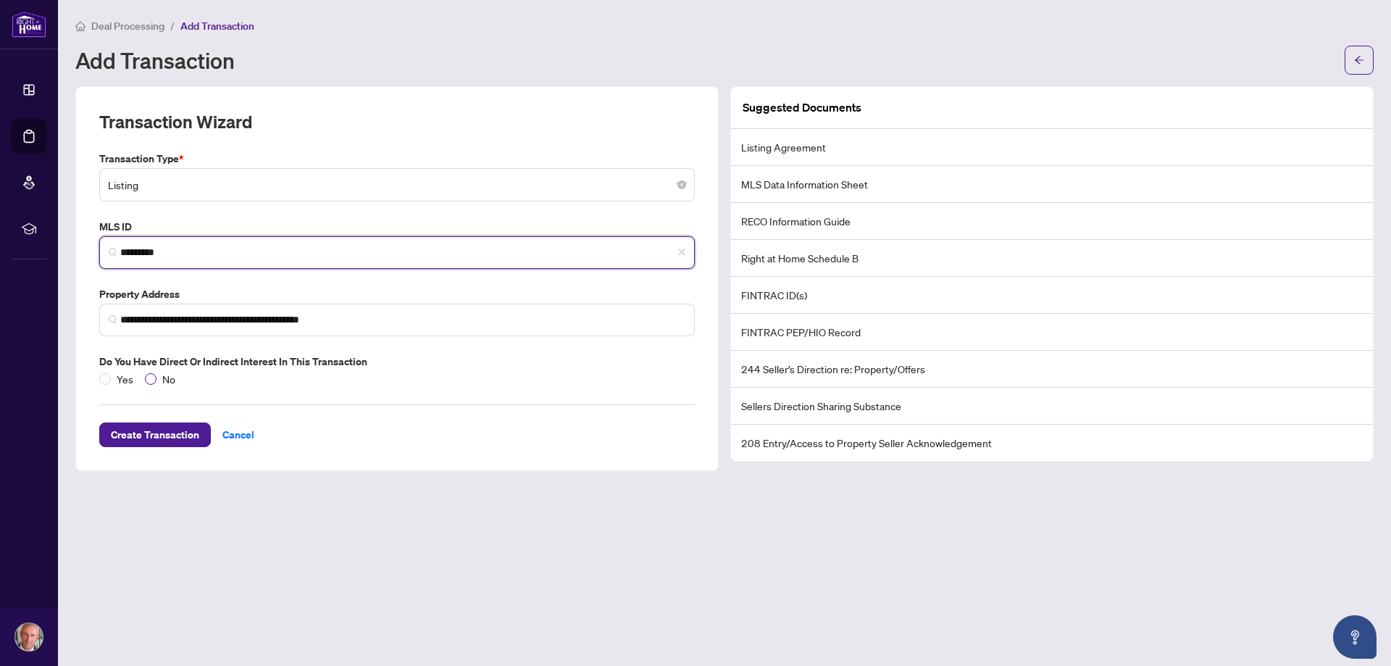
type input "*********"
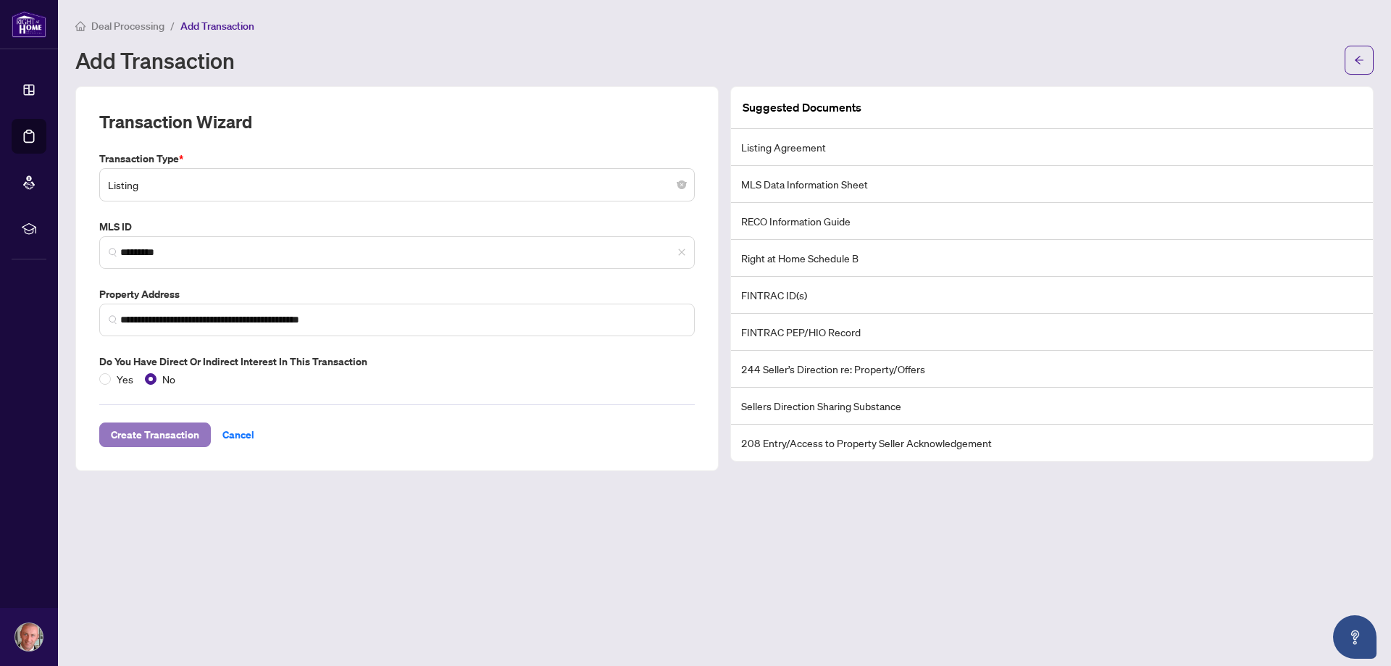
click at [162, 437] on span "Create Transaction" at bounding box center [155, 434] width 88 height 23
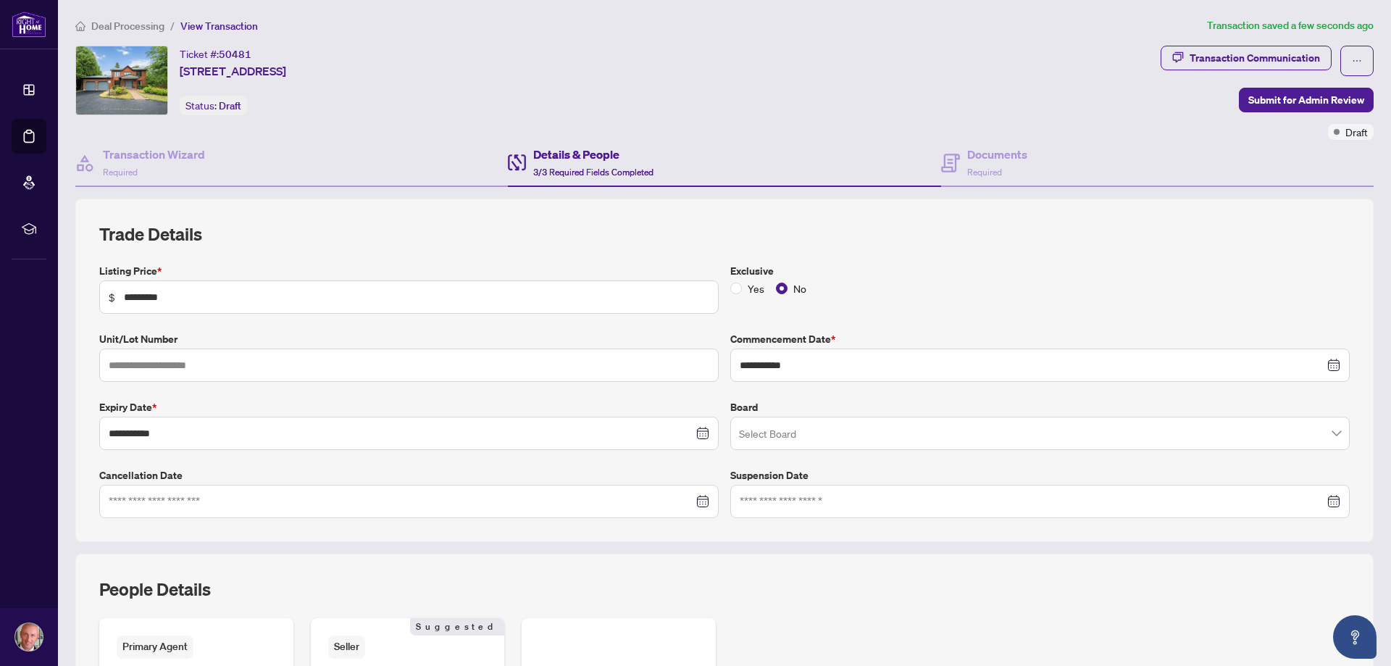
click at [786, 433] on input "search" at bounding box center [1033, 436] width 589 height 32
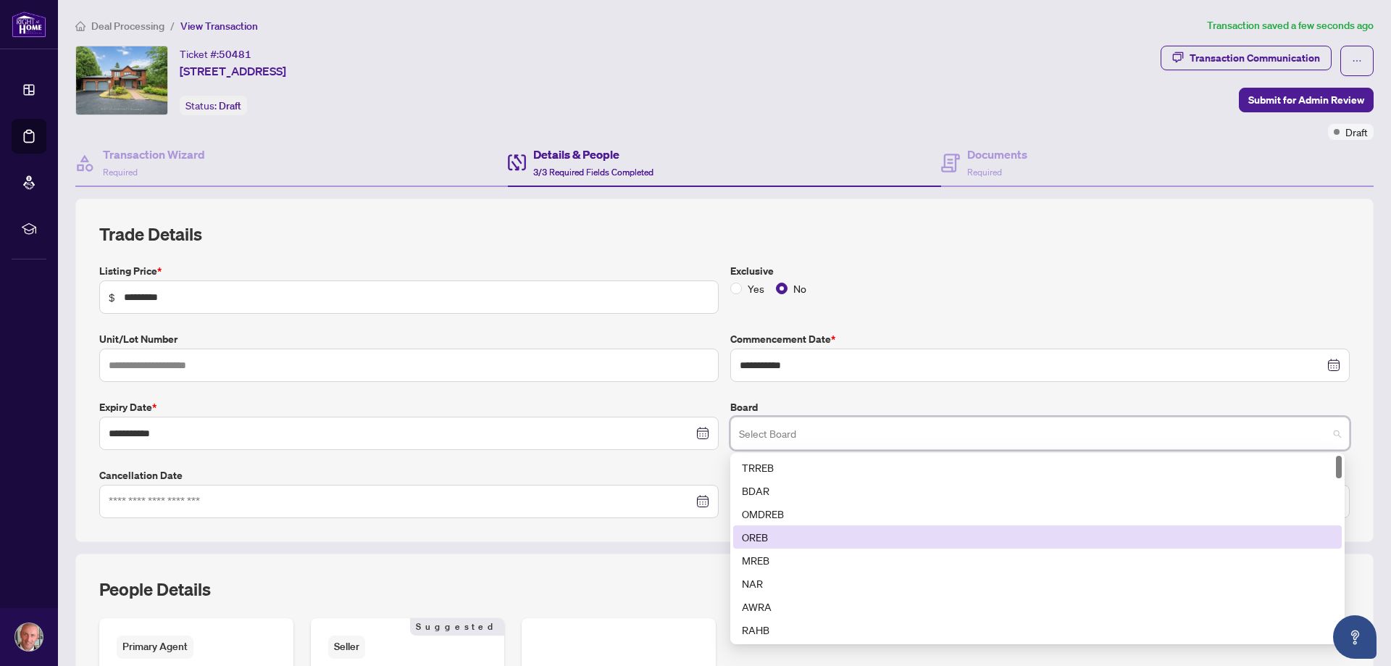
click at [773, 533] on div "OREB" at bounding box center [1037, 537] width 591 height 16
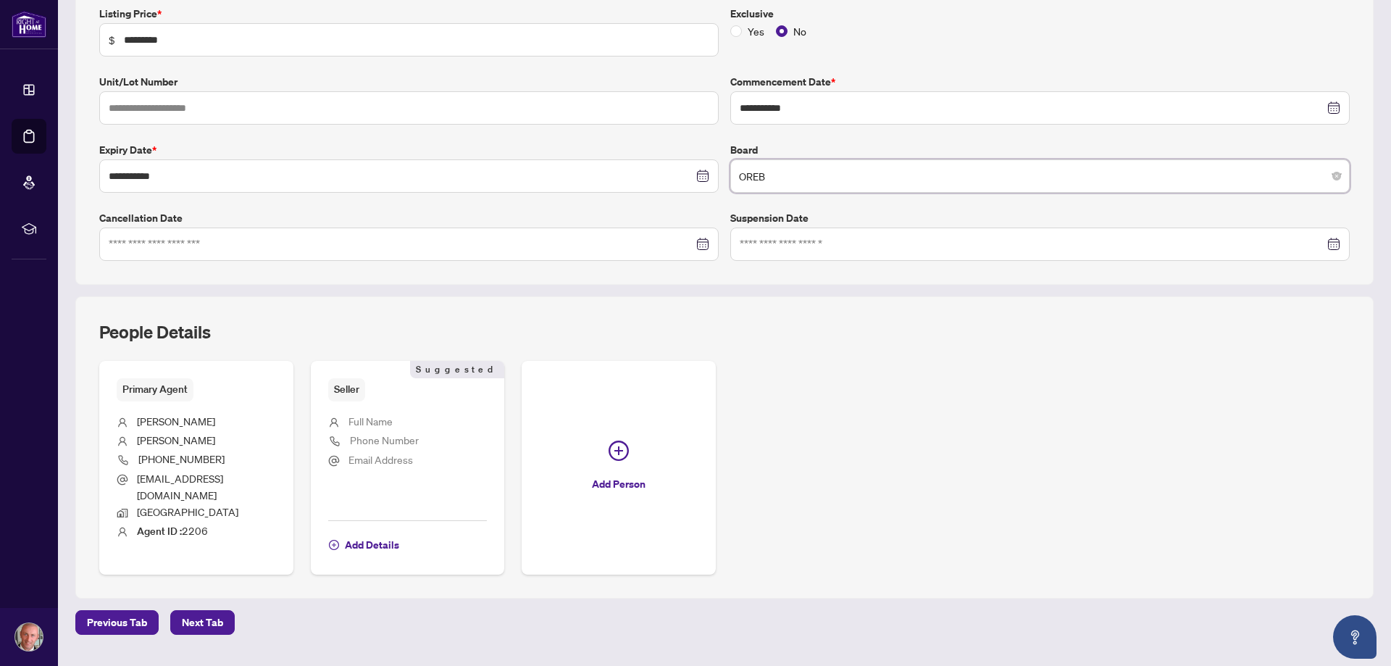
scroll to position [279, 0]
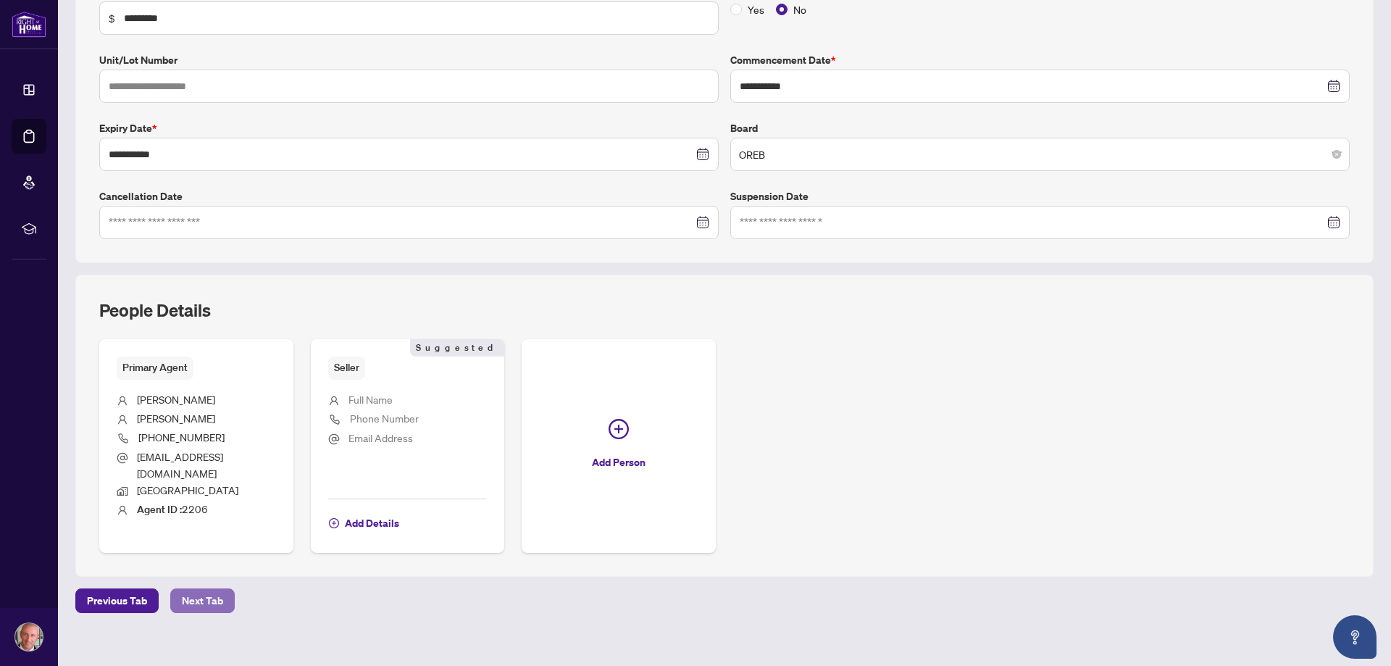
click at [212, 591] on span "Next Tab" at bounding box center [202, 600] width 41 height 23
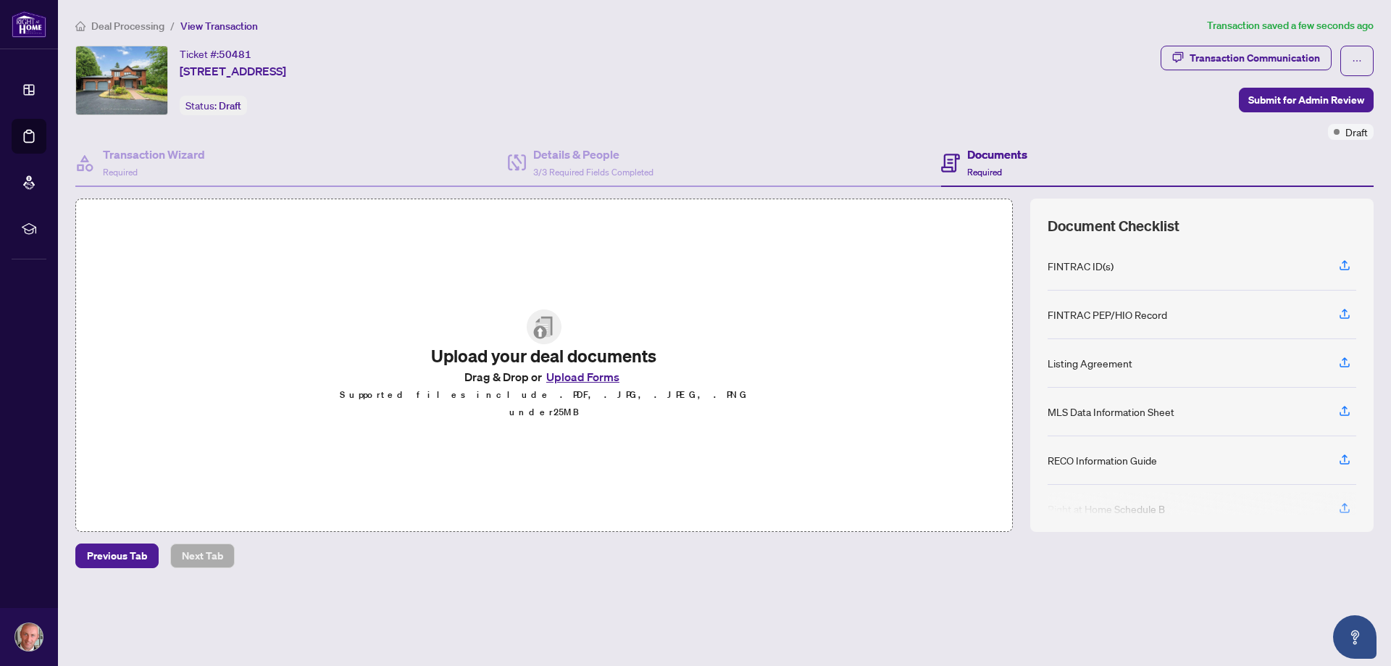
click at [586, 382] on button "Upload Forms" at bounding box center [583, 376] width 82 height 19
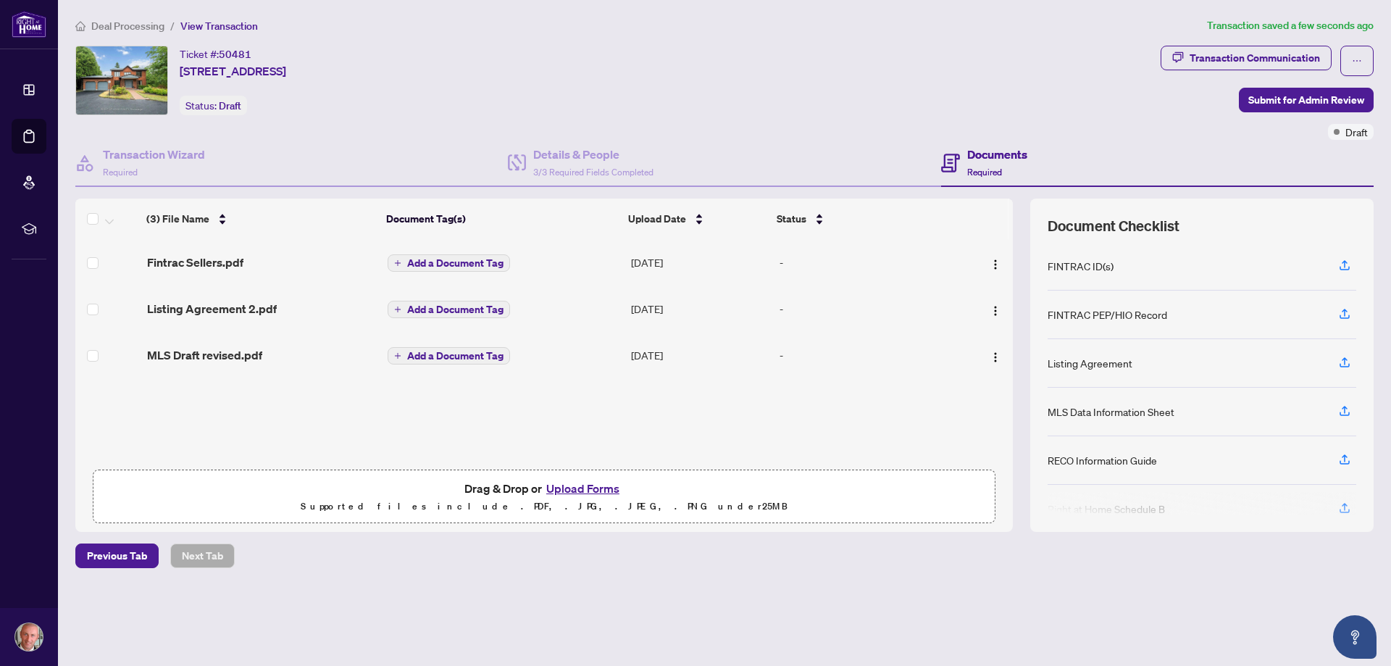
click at [596, 483] on button "Upload Forms" at bounding box center [583, 488] width 82 height 19
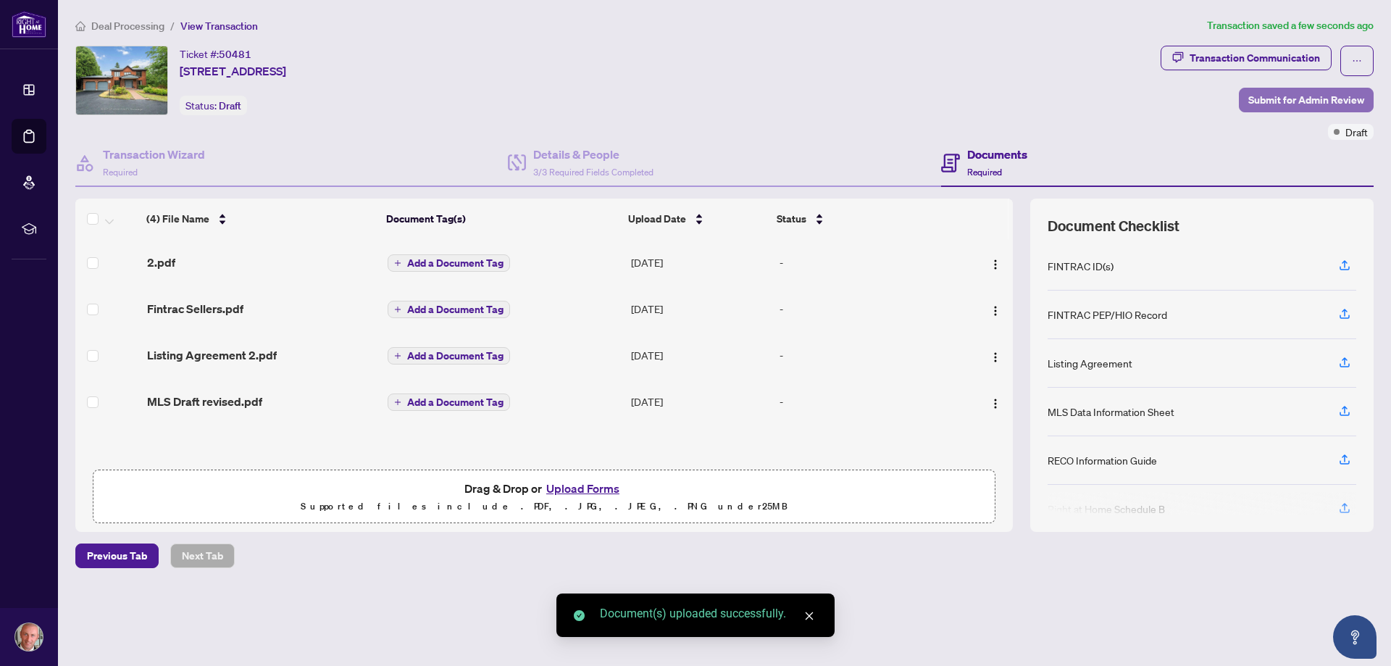
click at [1267, 102] on span "Submit for Admin Review" at bounding box center [1306, 99] width 116 height 23
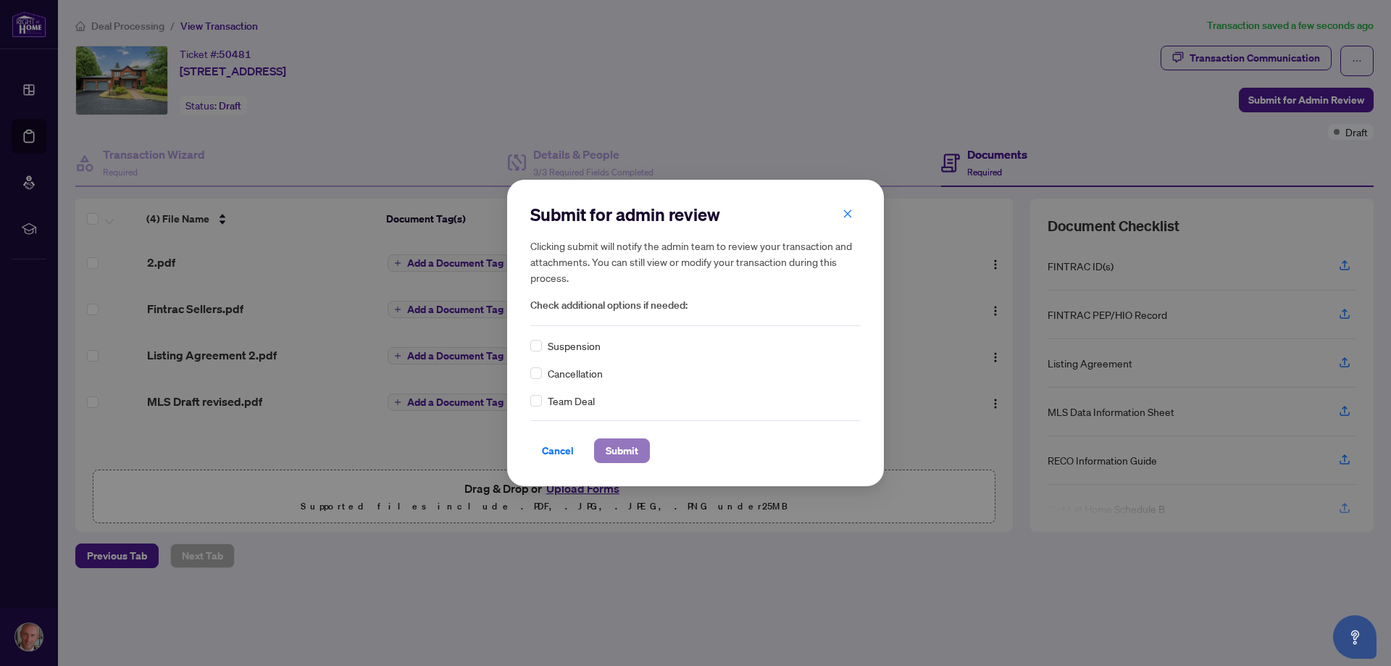
click at [613, 449] on span "Submit" at bounding box center [622, 450] width 33 height 23
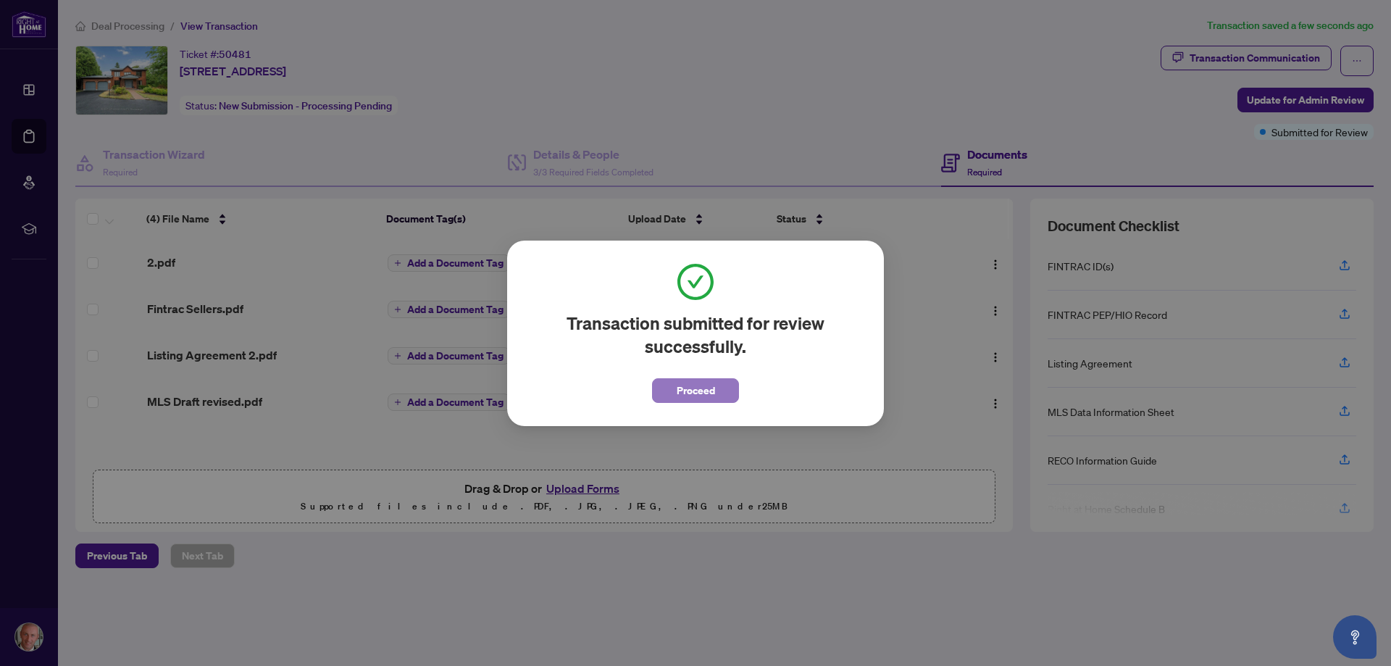
click at [677, 387] on span "Proceed" at bounding box center [696, 390] width 38 height 23
